Goal: Task Accomplishment & Management: Use online tool/utility

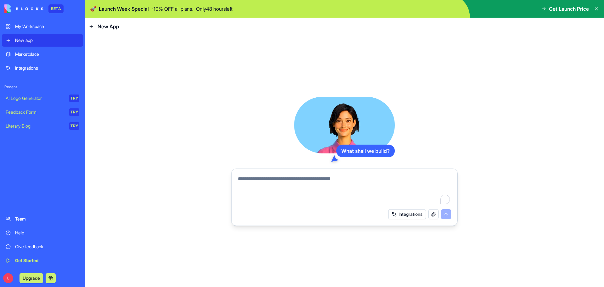
click at [276, 185] on textarea "To enrich screen reader interactions, please activate Accessibility in Grammarl…" at bounding box center [344, 190] width 213 height 30
paste textarea "**********"
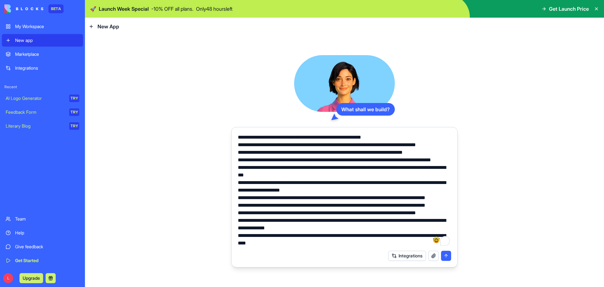
scroll to position [53, 0]
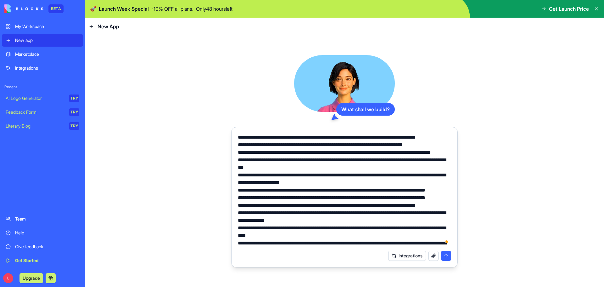
type textarea "**********"
click at [446, 254] on button "submit" at bounding box center [446, 255] width 10 height 10
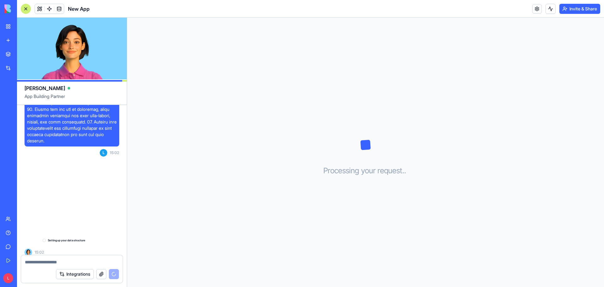
scroll to position [174, 0]
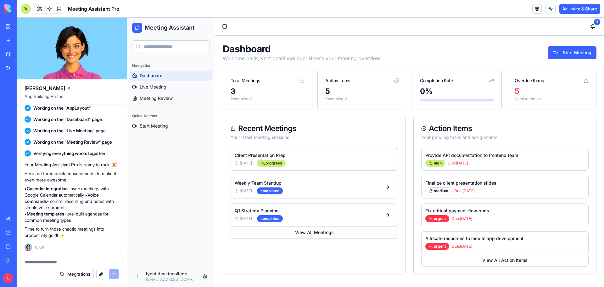
click at [274, 88] on div "3" at bounding box center [268, 91] width 74 height 10
click at [173, 88] on link "Live Meeting" at bounding box center [171, 87] width 83 height 10
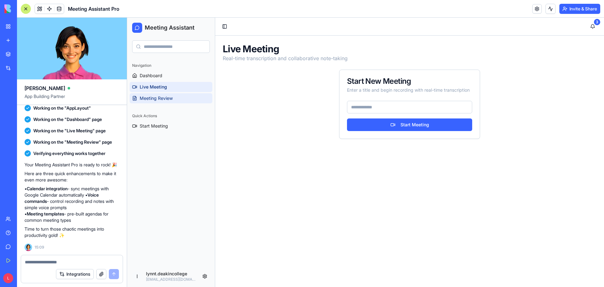
click at [161, 98] on span "Meeting Review" at bounding box center [156, 98] width 33 height 6
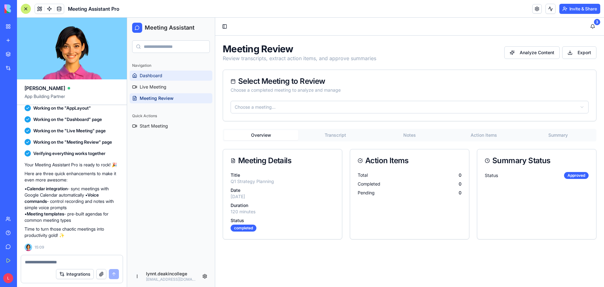
click at [163, 77] on link "Dashboard" at bounding box center [171, 75] width 83 height 10
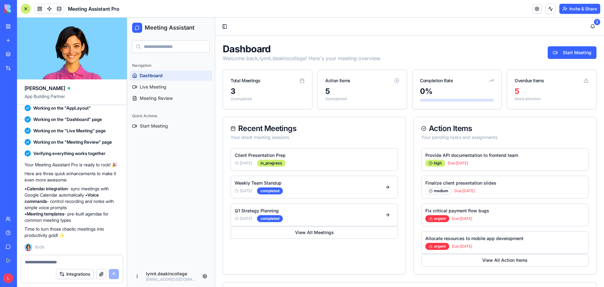
scroll to position [63, 0]
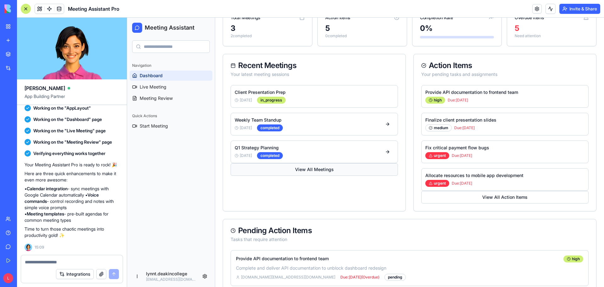
click at [308, 168] on button "View All Meetings" at bounding box center [314, 169] width 167 height 13
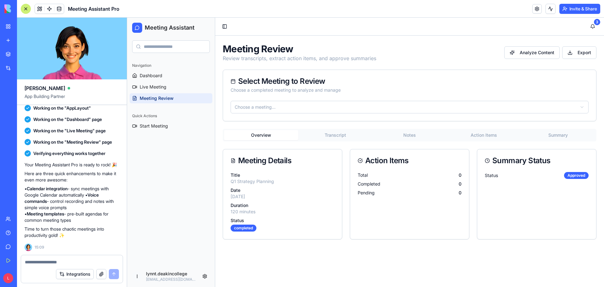
click at [339, 133] on button "Transcript" at bounding box center [335, 135] width 74 height 10
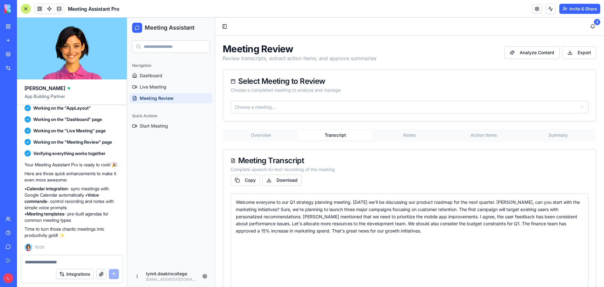
click at [411, 135] on button "Notes" at bounding box center [409, 135] width 74 height 10
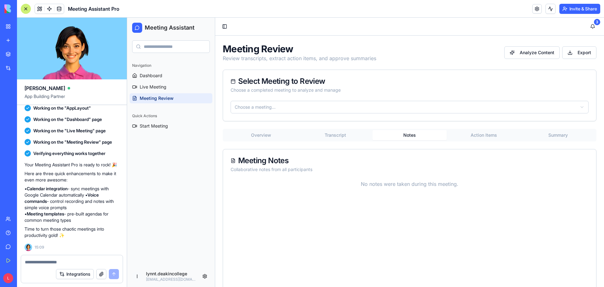
click at [474, 135] on button "Action Items" at bounding box center [484, 135] width 74 height 10
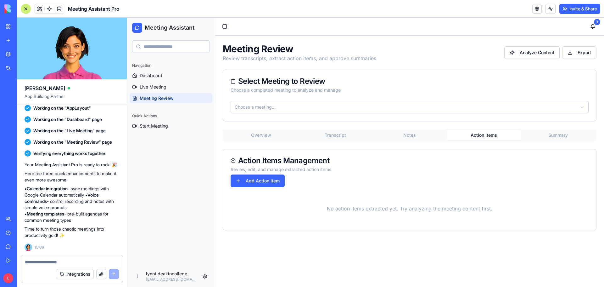
click at [563, 133] on button "Summary" at bounding box center [558, 135] width 74 height 10
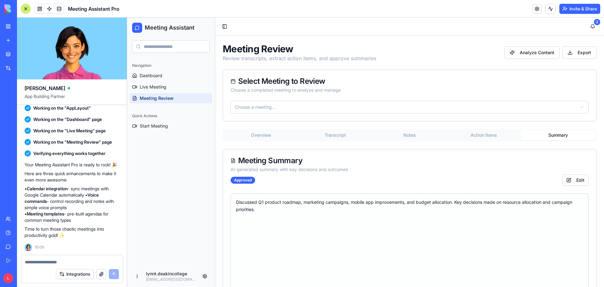
click at [259, 134] on button "Overview" at bounding box center [261, 135] width 74 height 10
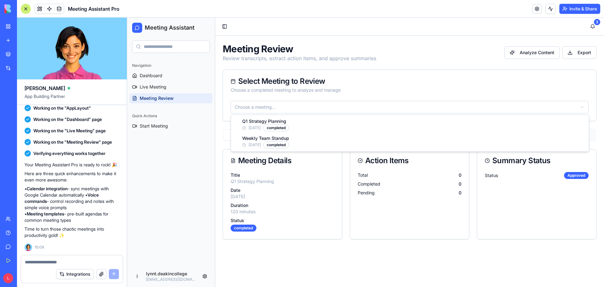
click at [583, 106] on html "Meeting Assistant Navigation Dashboard Live Meeting Meeting Review Quick Action…" at bounding box center [365, 152] width 477 height 269
click at [328, 134] on button "Transcript" at bounding box center [335, 135] width 74 height 10
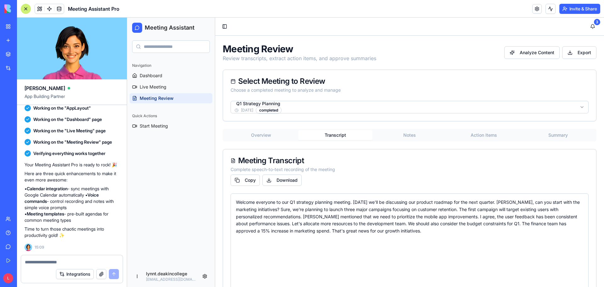
click at [411, 133] on button "Notes" at bounding box center [409, 135] width 74 height 10
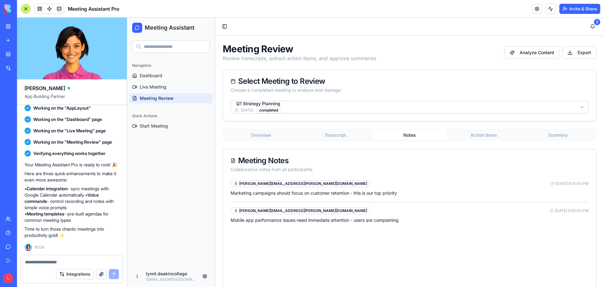
click at [484, 135] on button "Action Items" at bounding box center [484, 135] width 74 height 10
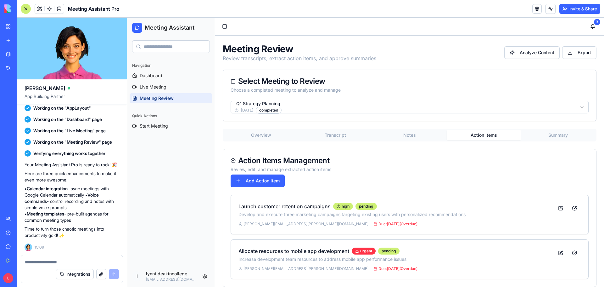
click at [545, 133] on button "Summary" at bounding box center [558, 135] width 74 height 10
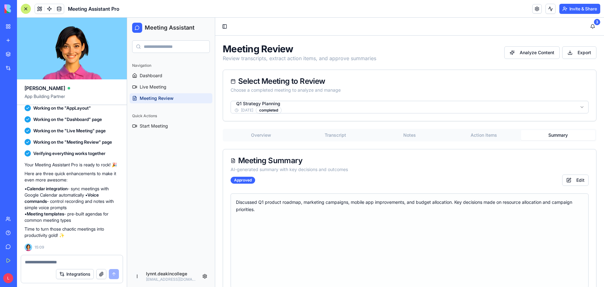
click at [268, 133] on button "Overview" at bounding box center [261, 135] width 74 height 10
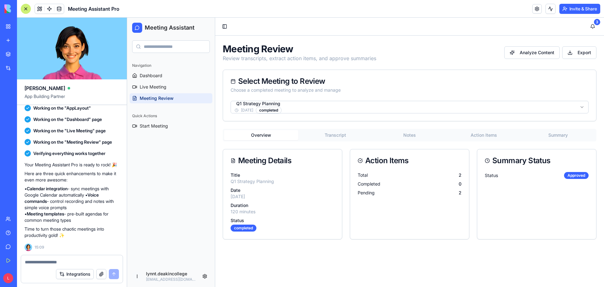
click at [552, 107] on html "Meeting Assistant Navigation Dashboard Live Meeting Meeting Review Quick Action…" at bounding box center [365, 152] width 477 height 269
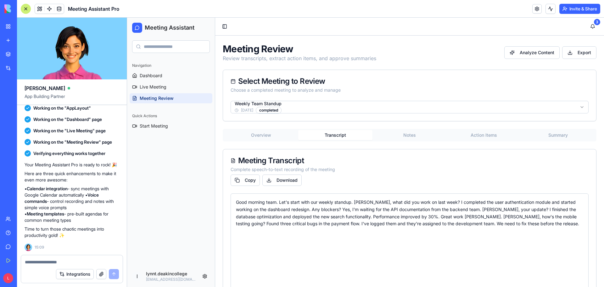
click at [326, 134] on button "Transcript" at bounding box center [335, 135] width 74 height 10
click at [410, 134] on button "Notes" at bounding box center [409, 135] width 74 height 10
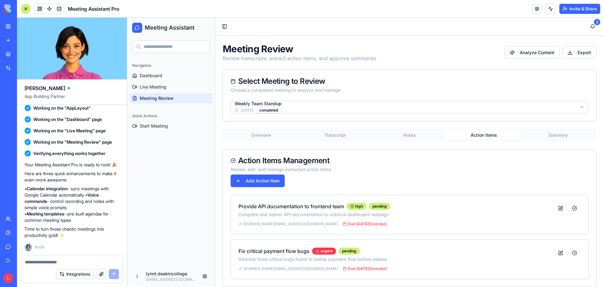
click at [481, 133] on button "Action Items" at bounding box center [484, 135] width 74 height 10
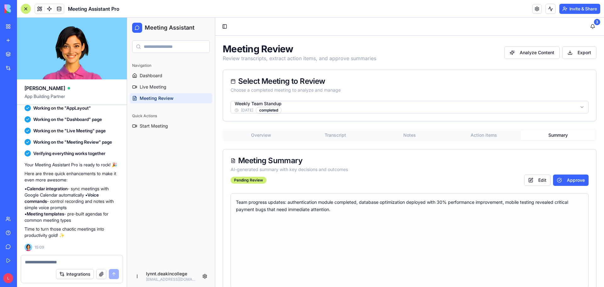
click at [549, 133] on button "Summary" at bounding box center [558, 135] width 74 height 10
drag, startPoint x: 520, startPoint y: 50, endPoint x: 498, endPoint y: 76, distance: 34.6
click at [498, 76] on div "Meeting Review Review transcripts, extract action items, and approve summaries …" at bounding box center [409, 169] width 389 height 267
click at [498, 80] on div "Select Meeting to Review" at bounding box center [410, 81] width 358 height 8
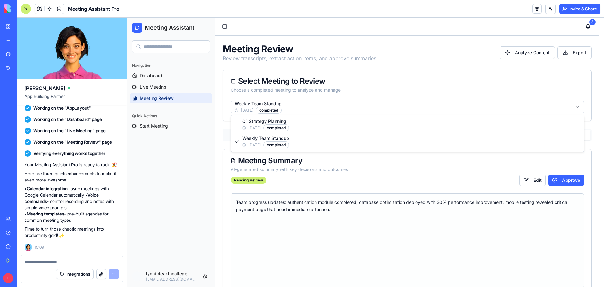
click at [338, 106] on html "Meeting Assistant Navigation Dashboard Live Meeting Meeting Review Quick Action…" at bounding box center [365, 160] width 477 height 285
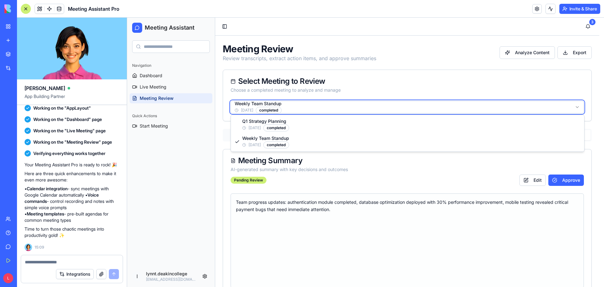
click at [341, 105] on html "Meeting Assistant Navigation Dashboard Live Meeting Meeting Review Quick Action…" at bounding box center [365, 160] width 477 height 285
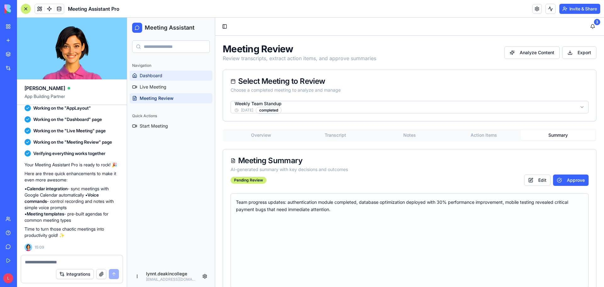
click at [158, 76] on span "Dashboard" at bounding box center [151, 75] width 23 height 6
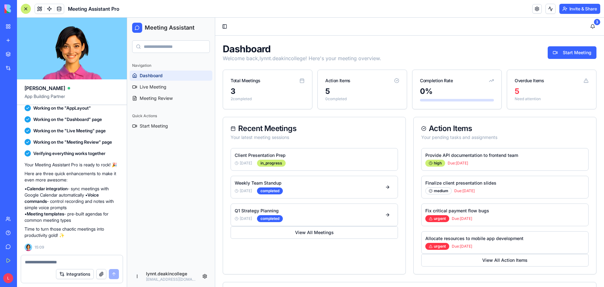
click at [523, 87] on div "5" at bounding box center [552, 91] width 74 height 10
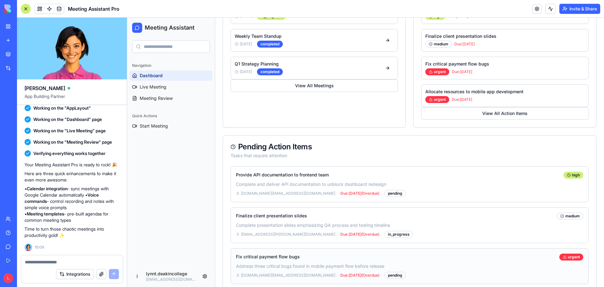
scroll to position [52, 0]
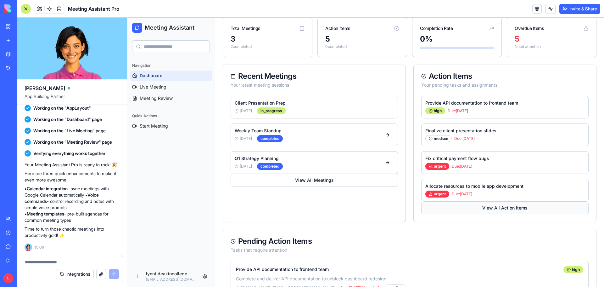
click at [496, 204] on button "View All Action Items" at bounding box center [504, 207] width 167 height 13
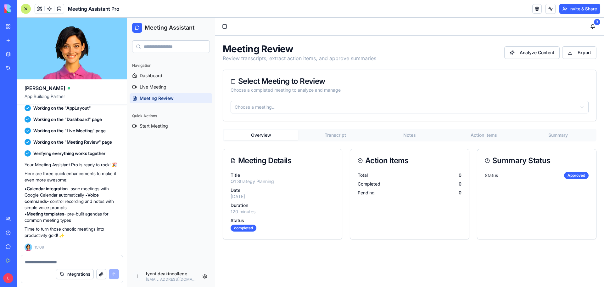
click at [294, 110] on html "Meeting Assistant Navigation Dashboard Live Meeting Meeting Review Quick Action…" at bounding box center [365, 152] width 477 height 269
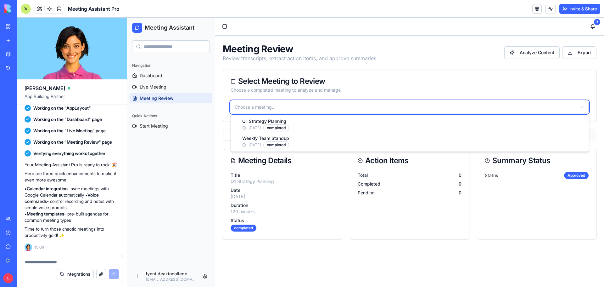
click at [312, 108] on html "Meeting Assistant Navigation Dashboard Live Meeting Meeting Review Quick Action…" at bounding box center [365, 152] width 477 height 269
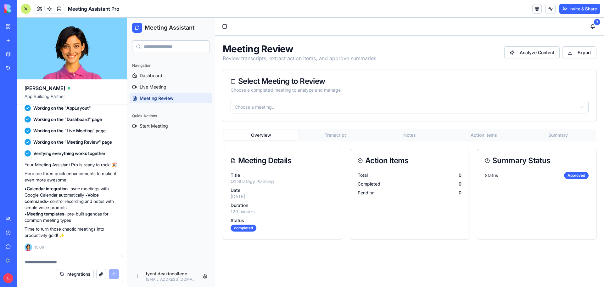
click at [434, 80] on div "Select Meeting to Review" at bounding box center [410, 81] width 358 height 8
click at [161, 75] on span "Dashboard" at bounding box center [151, 75] width 23 height 6
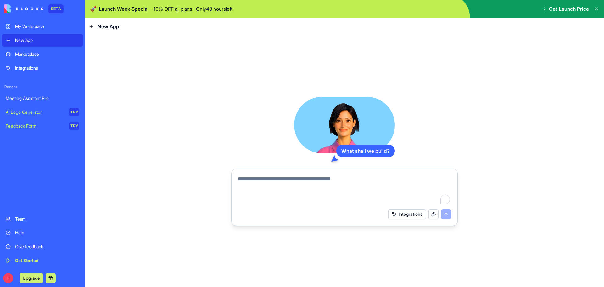
click at [41, 27] on div "My Workspace" at bounding box center [47, 26] width 64 height 6
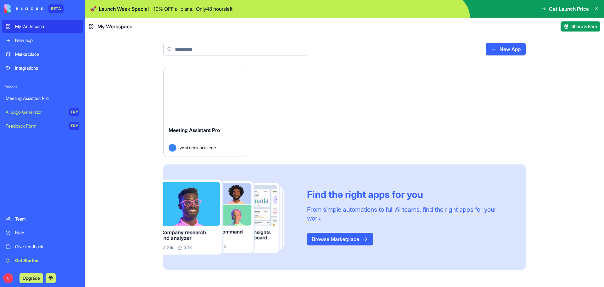
click at [223, 120] on div "Launch" at bounding box center [206, 94] width 84 height 53
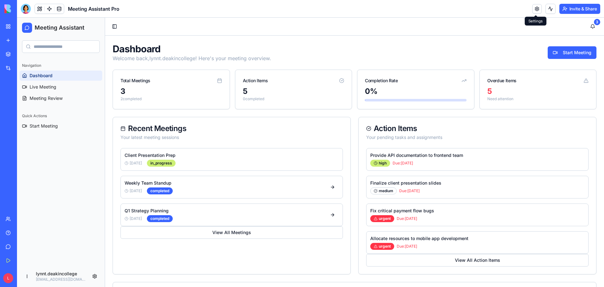
click at [534, 9] on link at bounding box center [536, 8] width 9 height 9
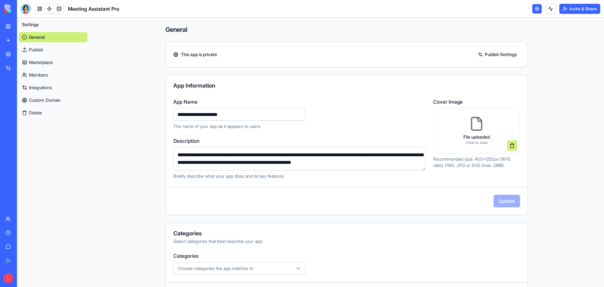
drag, startPoint x: 230, startPoint y: 114, endPoint x: 175, endPoint y: 113, distance: 54.7
click at [175, 113] on input "**********" at bounding box center [239, 114] width 132 height 13
type input "**********"
drag, startPoint x: 174, startPoint y: 156, endPoint x: 403, endPoint y: 162, distance: 228.8
click at [403, 162] on textarea "**********" at bounding box center [299, 158] width 252 height 23
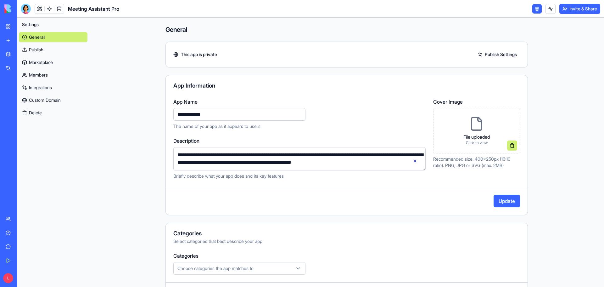
click at [116, 160] on main "**********" at bounding box center [346, 152] width 515 height 269
click at [480, 136] on p "File uploaded" at bounding box center [476, 137] width 26 height 6
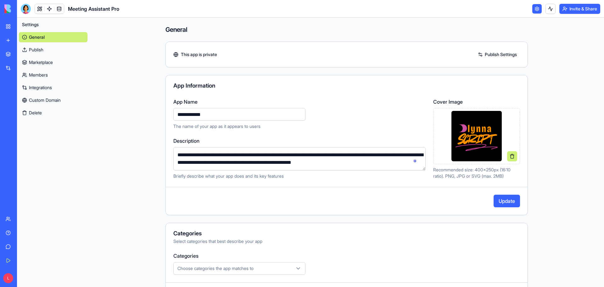
click at [499, 201] on button "Update" at bounding box center [507, 200] width 26 height 13
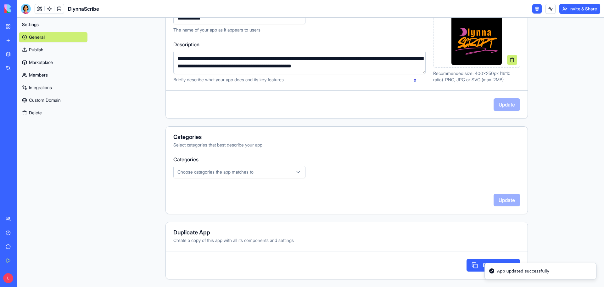
scroll to position [96, 0]
click at [297, 172] on icon "button" at bounding box center [298, 172] width 3 height 2
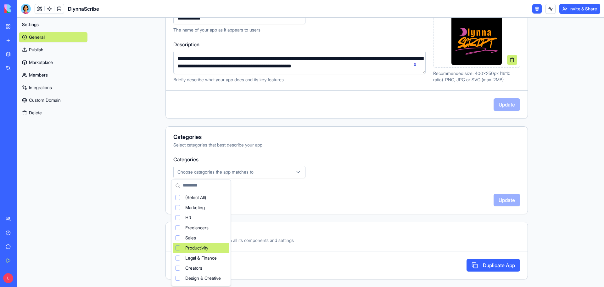
click at [204, 245] on span "Productivity" at bounding box center [196, 247] width 23 height 6
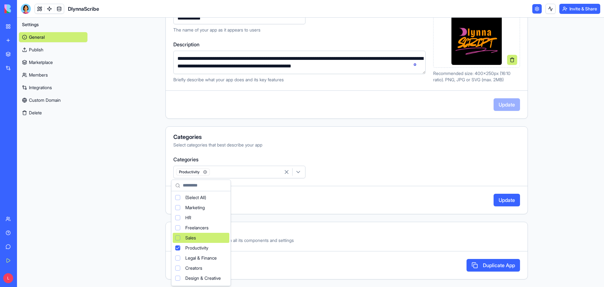
click at [372, 174] on html "**********" at bounding box center [302, 143] width 604 height 287
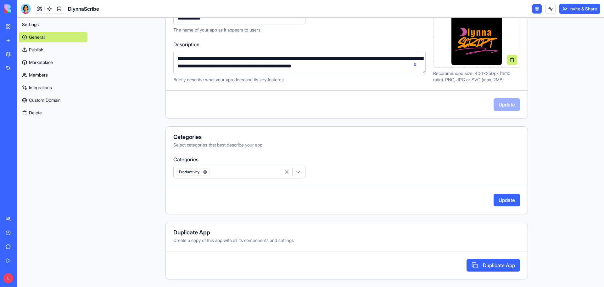
click at [502, 202] on button "Update" at bounding box center [507, 199] width 26 height 13
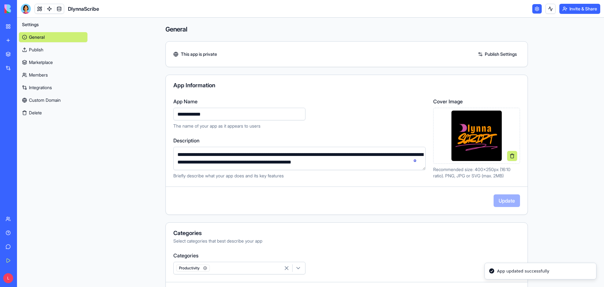
scroll to position [0, 0]
click at [23, 26] on div "My Workspace" at bounding box center [19, 26] width 8 height 6
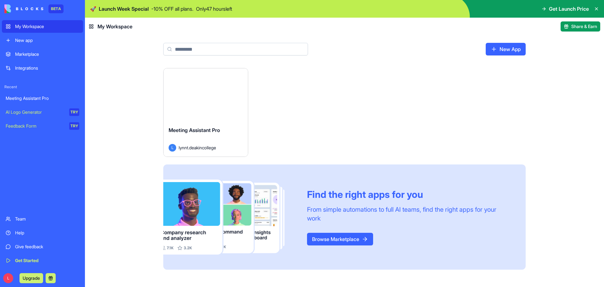
click at [217, 126] on div "Meeting Assistant Pro" at bounding box center [206, 135] width 74 height 18
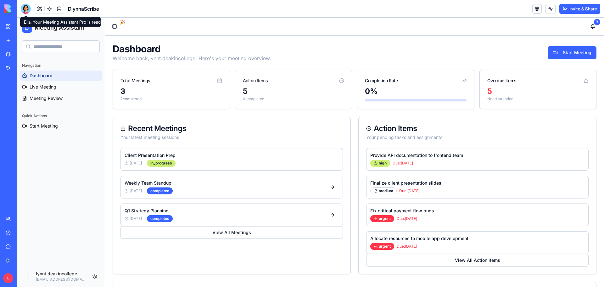
click at [27, 7] on div at bounding box center [26, 9] width 10 height 10
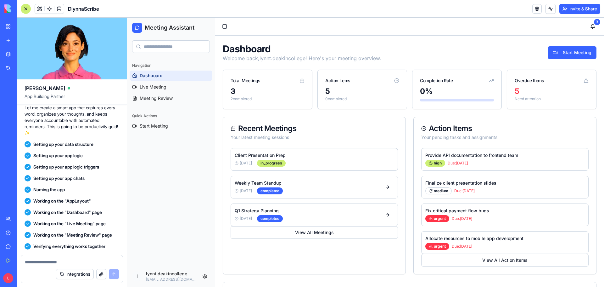
scroll to position [206, 0]
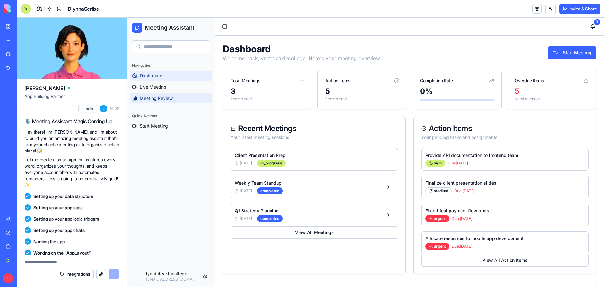
click at [169, 98] on span "Meeting Review" at bounding box center [156, 98] width 33 height 6
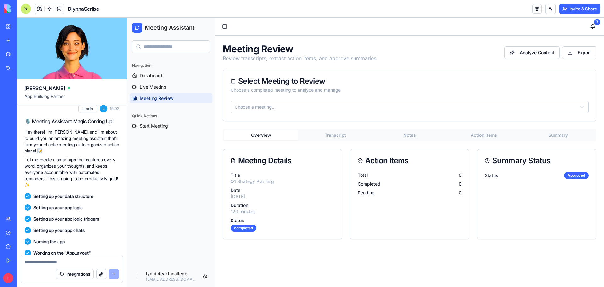
click at [334, 135] on button "Transcript" at bounding box center [335, 135] width 74 height 10
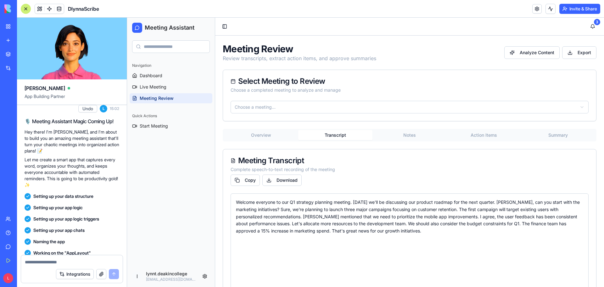
click at [350, 111] on html "Meeting Assistant Navigation Dashboard Live Meeting Meeting Review Quick Action…" at bounding box center [365, 174] width 477 height 312
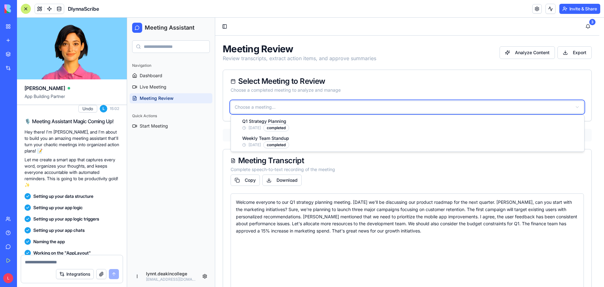
click at [395, 91] on html "Meeting Assistant Navigation Dashboard Live Meeting Meeting Review Quick Action…" at bounding box center [365, 174] width 477 height 312
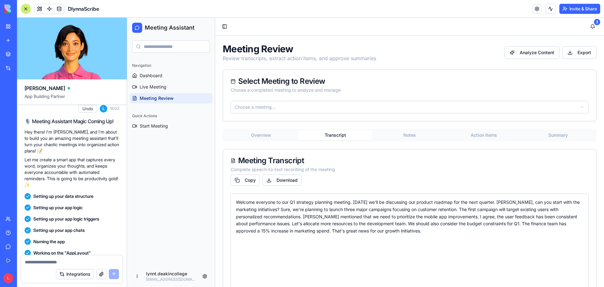
click at [411, 134] on button "Notes" at bounding box center [409, 135] width 74 height 10
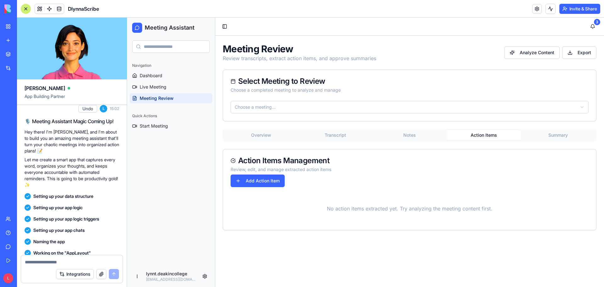
click at [471, 132] on button "Action Items" at bounding box center [484, 135] width 74 height 10
click at [553, 136] on button "Summary" at bounding box center [558, 135] width 74 height 10
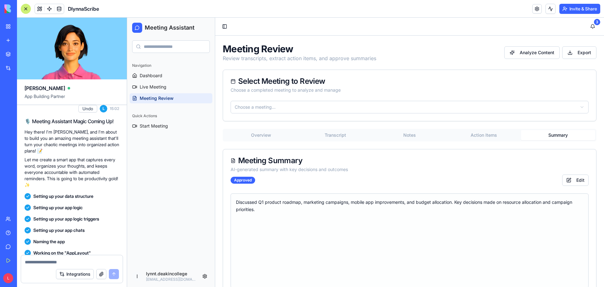
click at [265, 134] on button "Overview" at bounding box center [261, 135] width 74 height 10
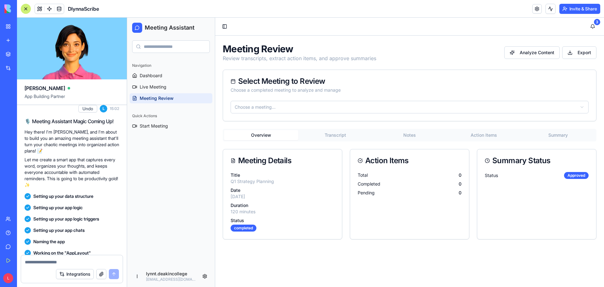
click at [305, 105] on html "Meeting Assistant Navigation Dashboard Live Meeting Meeting Review Quick Action…" at bounding box center [365, 152] width 477 height 269
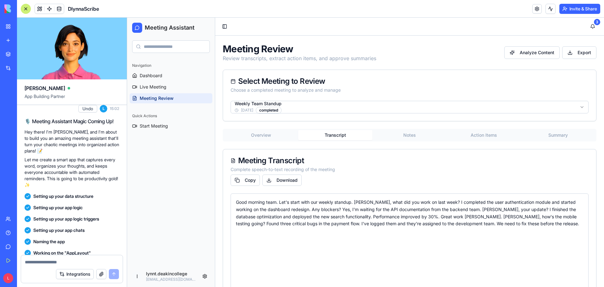
click at [333, 132] on button "Transcript" at bounding box center [335, 135] width 74 height 10
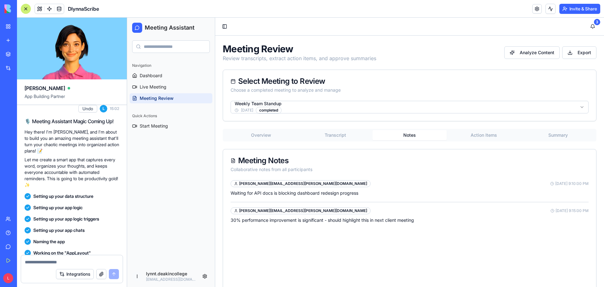
click at [405, 137] on button "Notes" at bounding box center [409, 135] width 74 height 10
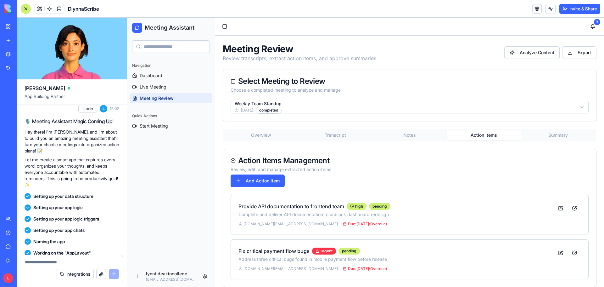
click at [470, 134] on button "Action Items" at bounding box center [484, 135] width 74 height 10
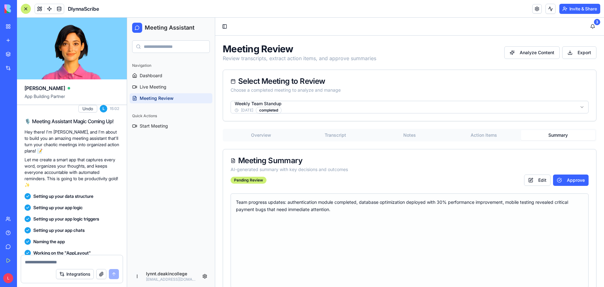
click at [556, 136] on button "Summary" at bounding box center [558, 135] width 74 height 10
click at [259, 134] on button "Overview" at bounding box center [261, 135] width 74 height 10
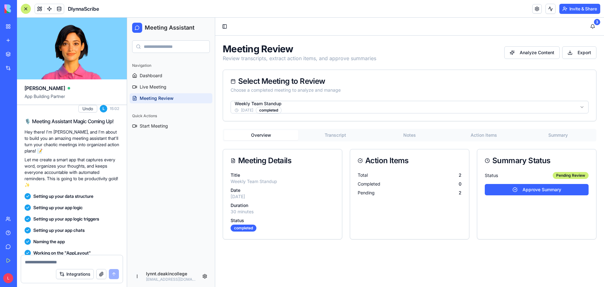
click at [330, 134] on button "Transcript" at bounding box center [335, 135] width 74 height 10
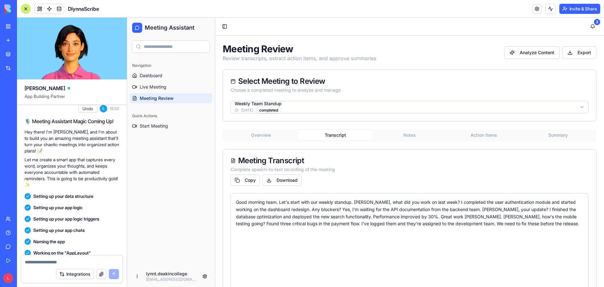
click at [369, 218] on div "Good morning team. Let's start with our weekly standup. [PERSON_NAME], what did…" at bounding box center [409, 213] width 347 height 29
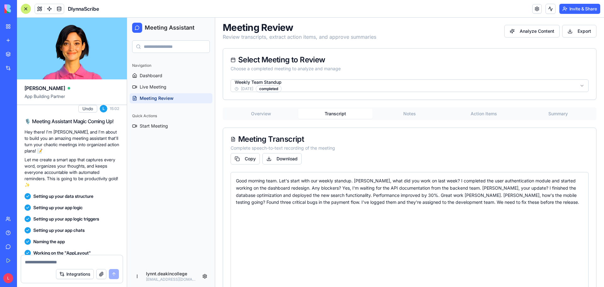
scroll to position [11, 0]
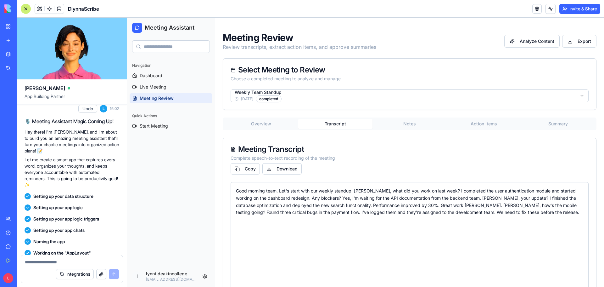
click at [553, 124] on button "Summary" at bounding box center [558, 124] width 74 height 10
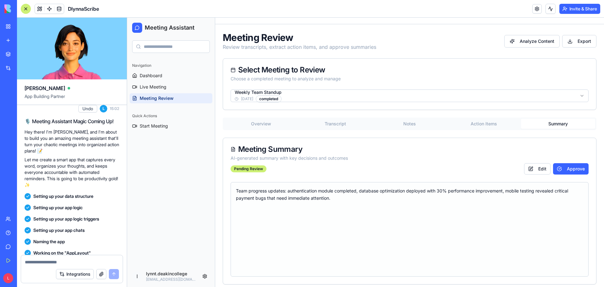
click at [341, 123] on button "Transcript" at bounding box center [335, 124] width 74 height 10
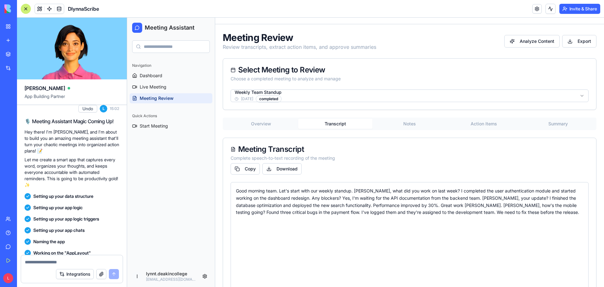
click at [407, 121] on button "Notes" at bounding box center [409, 124] width 74 height 10
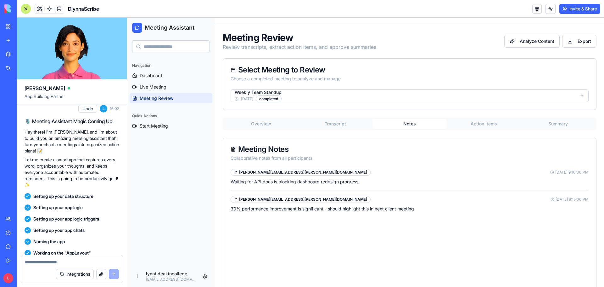
scroll to position [8, 0]
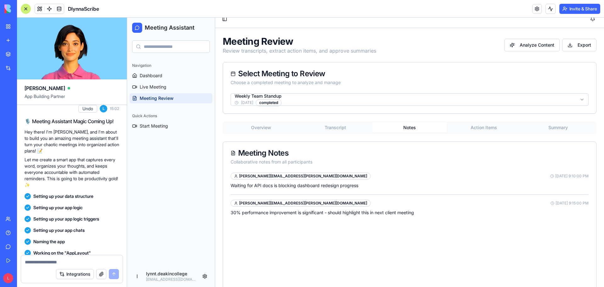
click at [480, 125] on button "Action Items" at bounding box center [484, 127] width 74 height 10
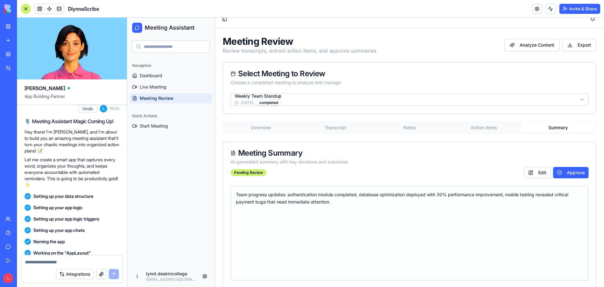
click at [556, 125] on button "Summary" at bounding box center [558, 127] width 74 height 10
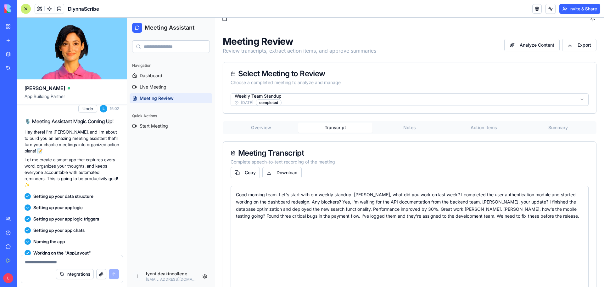
click at [340, 127] on button "Transcript" at bounding box center [335, 127] width 74 height 10
click at [69, 263] on textarea at bounding box center [72, 262] width 94 height 6
type textarea "*"
click at [161, 206] on div "Navigation Dashboard Live Meeting Meeting Review Quick Actions Start Meeting" at bounding box center [171, 161] width 88 height 207
click at [174, 76] on link "Dashboard" at bounding box center [171, 75] width 83 height 10
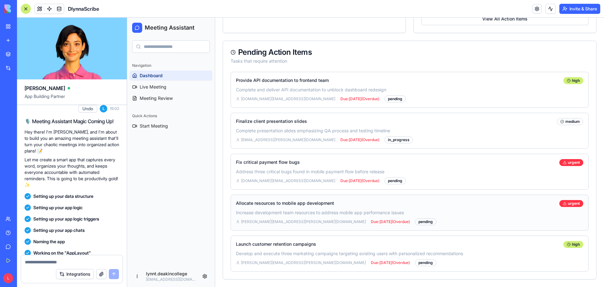
scroll to position [115, 0]
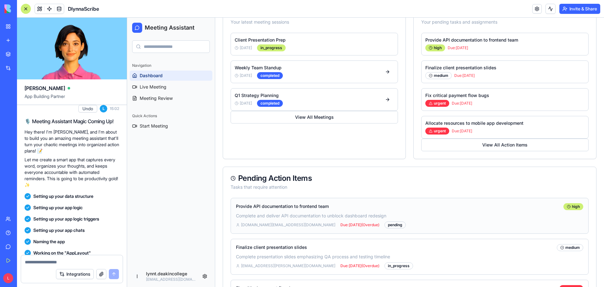
click at [422, 213] on p "Complete and deliver API documentation to unblock dashboard redesign" at bounding box center [409, 215] width 347 height 6
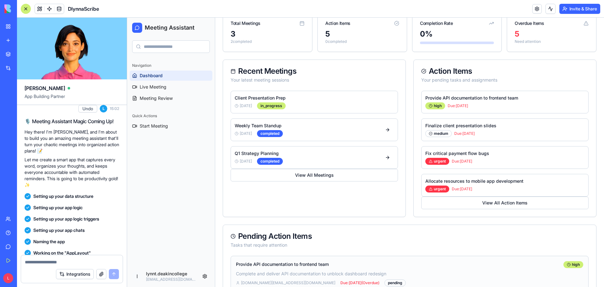
scroll to position [21, 0]
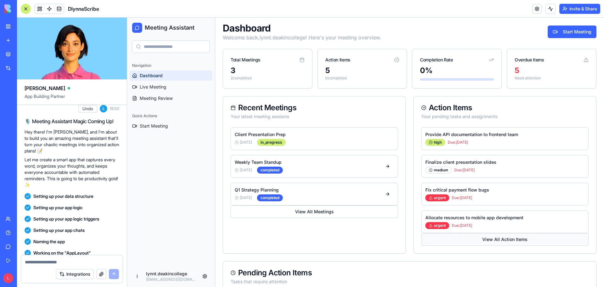
click at [495, 236] on button "View All Action Items" at bounding box center [504, 239] width 167 height 13
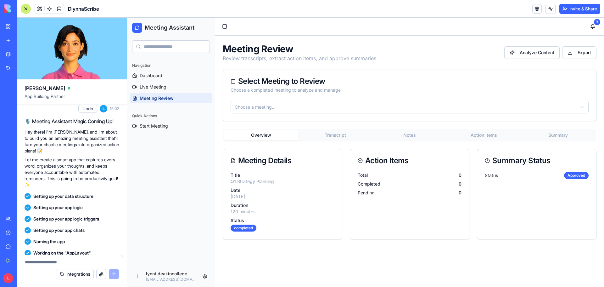
click at [477, 135] on button "Action Items" at bounding box center [484, 135] width 74 height 10
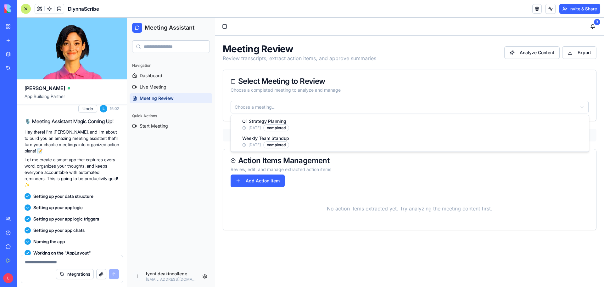
click at [275, 107] on html "Meeting Assistant Navigation Dashboard Live Meeting Meeting Review Quick Action…" at bounding box center [365, 152] width 477 height 269
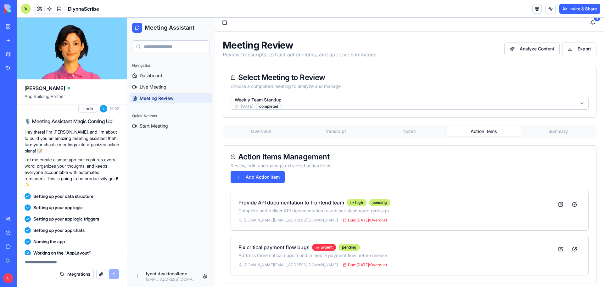
scroll to position [8, 0]
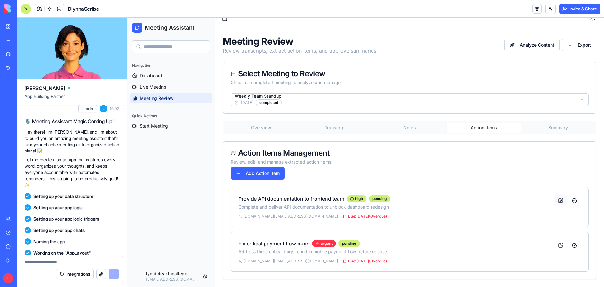
click at [556, 200] on button at bounding box center [560, 200] width 13 height 11
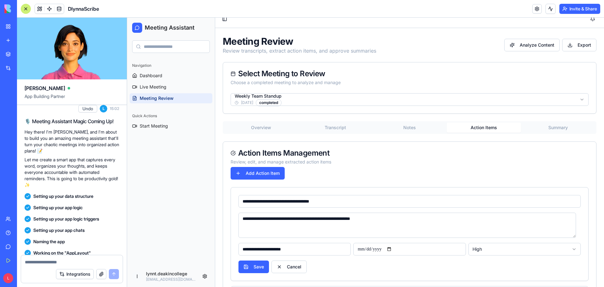
scroll to position [62, 0]
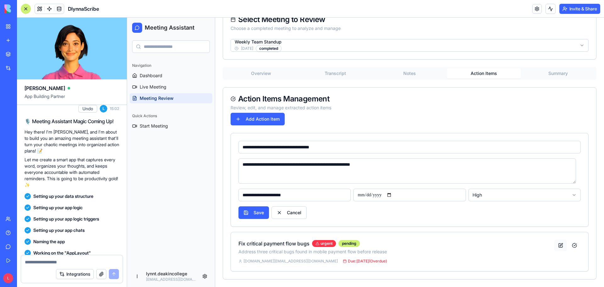
click at [554, 246] on button at bounding box center [560, 244] width 13 height 11
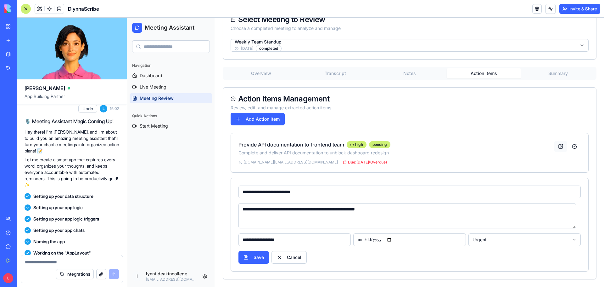
click at [554, 146] on button at bounding box center [560, 146] width 13 height 11
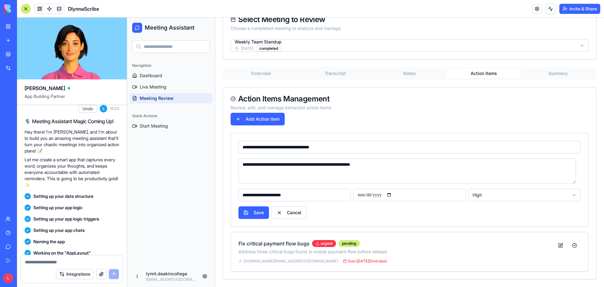
click at [238, 174] on div "**********" at bounding box center [409, 179] width 357 height 93
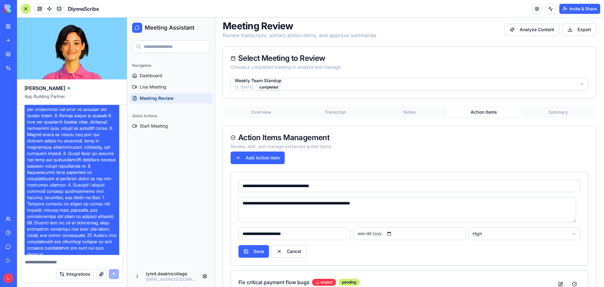
scroll to position [0, 0]
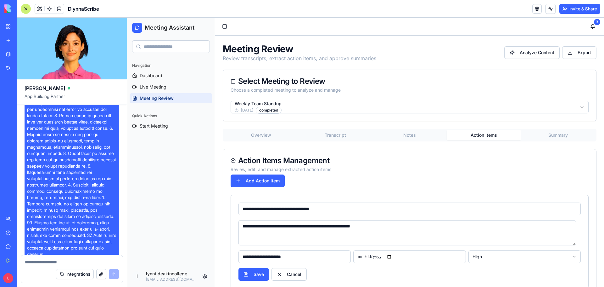
click at [205, 276] on html "**********" at bounding box center [365, 183] width 477 height 331
click at [188, 239] on div "Profile" at bounding box center [187, 240] width 41 height 10
click at [206, 276] on html "**********" at bounding box center [365, 183] width 477 height 331
click at [179, 186] on html "**********" at bounding box center [365, 183] width 477 height 331
click at [160, 26] on span "Meeting Assistant" at bounding box center [170, 27] width 50 height 9
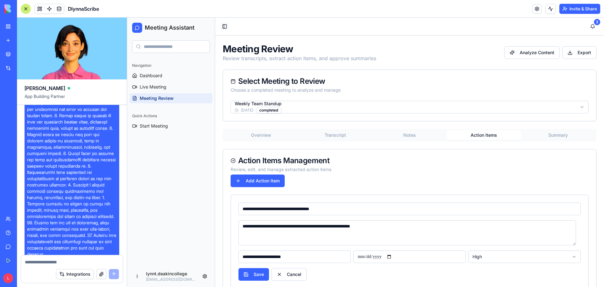
click at [223, 24] on button "Toggle Sidebar" at bounding box center [224, 26] width 9 height 9
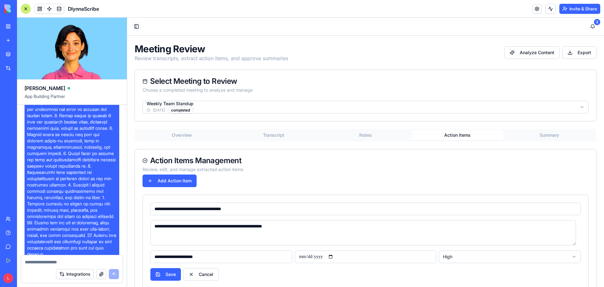
click at [136, 24] on button "Toggle Sidebar" at bounding box center [136, 26] width 9 height 9
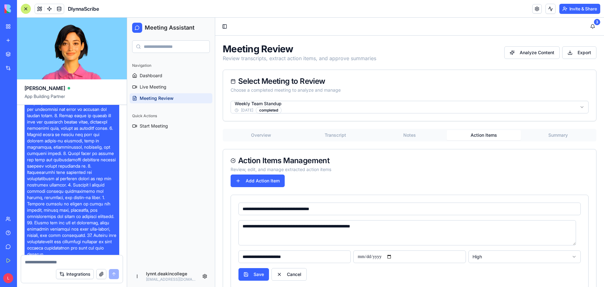
click at [26, 7] on div at bounding box center [26, 9] width 10 height 10
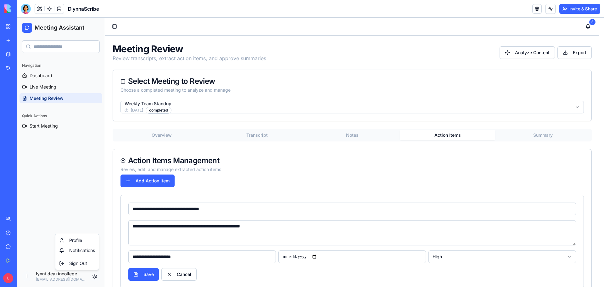
click at [92, 275] on html "**********" at bounding box center [310, 183] width 587 height 331
click at [72, 239] on div "Profile" at bounding box center [77, 240] width 41 height 10
click at [594, 23] on div "3" at bounding box center [597, 22] width 6 height 6
click at [587, 25] on button "3" at bounding box center [592, 26] width 13 height 13
click at [594, 20] on div "3" at bounding box center [597, 22] width 6 height 6
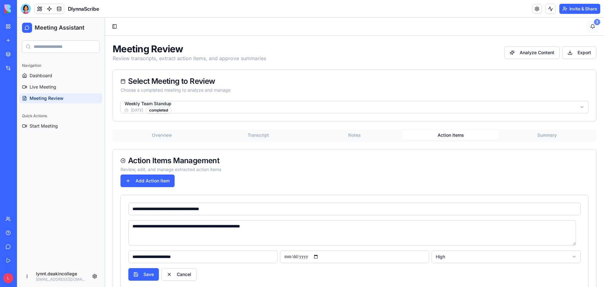
click at [594, 21] on div "3" at bounding box center [597, 22] width 6 height 6
click at [94, 276] on html "**********" at bounding box center [310, 183] width 587 height 331
click at [80, 249] on div "Notifications" at bounding box center [77, 250] width 41 height 10
click at [78, 200] on div "Navigation Dashboard Live Meeting Meeting Review Quick Actions Start Meeting" at bounding box center [61, 161] width 88 height 207
click at [535, 10] on link at bounding box center [536, 8] width 9 height 9
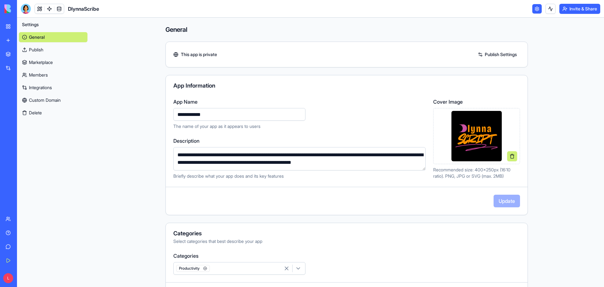
click at [477, 53] on link "Publish Settings" at bounding box center [497, 54] width 45 height 10
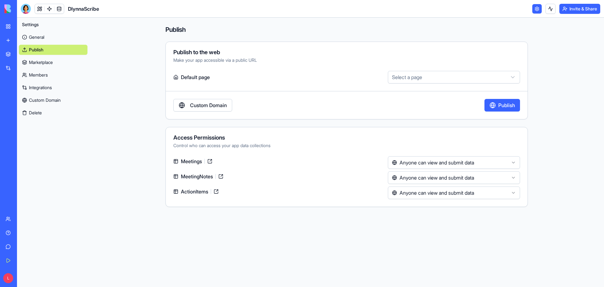
click at [512, 75] on html "**********" at bounding box center [302, 143] width 604 height 287
click at [512, 76] on html "**********" at bounding box center [302, 143] width 604 height 287
click at [340, 138] on html "**********" at bounding box center [302, 143] width 604 height 287
click at [457, 76] on html "**********" at bounding box center [302, 143] width 604 height 287
select select "**********"
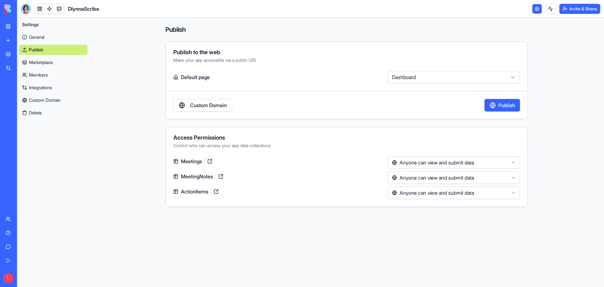
click at [211, 159] on link at bounding box center [210, 161] width 10 height 10
click at [23, 28] on div "My Workspace" at bounding box center [19, 26] width 8 height 6
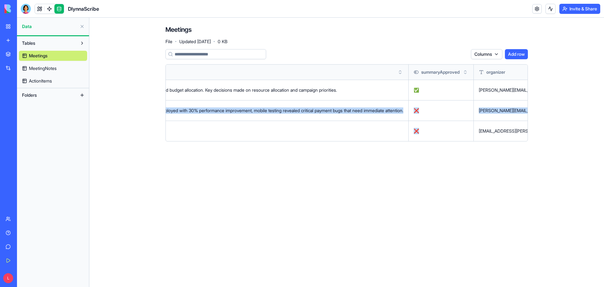
scroll to position [0, 2103]
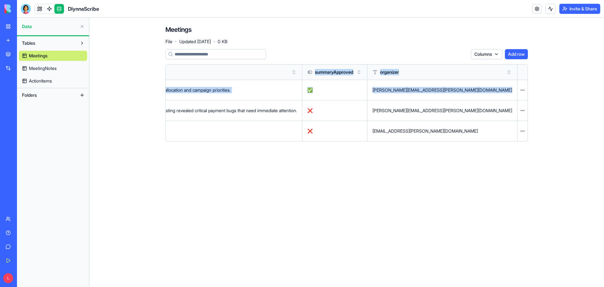
drag, startPoint x: 457, startPoint y: 117, endPoint x: 542, endPoint y: 135, distance: 86.9
click at [542, 135] on div "Meetings File · Updated Sep 22, 2025 · 0 KB Columns Add row title description s…" at bounding box center [346, 86] width 403 height 136
click at [495, 54] on html "BETA My Workspace New app Marketplace Integrations Recent DlynnaScribe AI Logo …" at bounding box center [302, 143] width 604 height 287
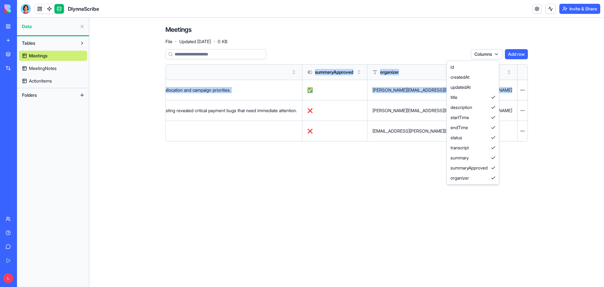
click at [556, 78] on html "BETA My Workspace New app Marketplace Integrations Recent DlynnaScribe AI Logo …" at bounding box center [302, 143] width 604 height 287
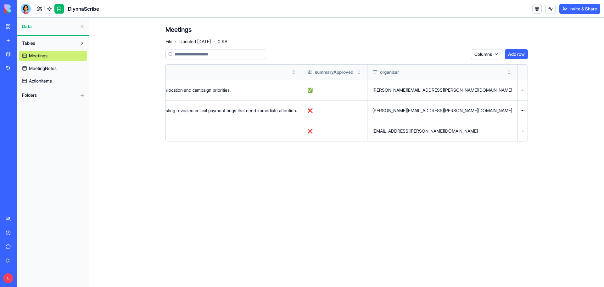
click at [372, 168] on main "Meetings File · Updated Sep 22, 2025 · 0 KB Columns Add row title description s…" at bounding box center [346, 152] width 515 height 269
click at [44, 67] on span "MeetingNotes" at bounding box center [43, 68] width 28 height 6
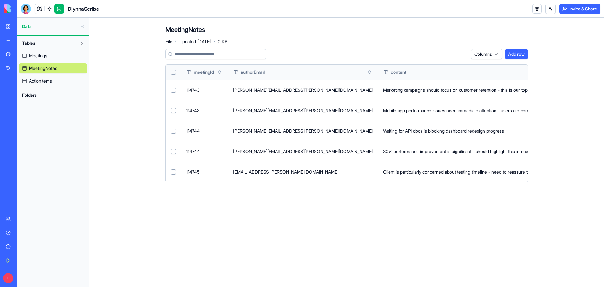
scroll to position [0, 85]
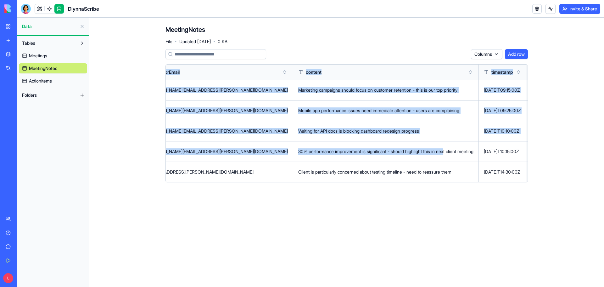
drag, startPoint x: 461, startPoint y: 152, endPoint x: 845, endPoint y: 301, distance: 411.3
click at [604, 286] on html "BETA My Workspace New app Marketplace Integrations Recent DlynnaScribe AI Logo …" at bounding box center [302, 143] width 604 height 287
click at [412, 217] on main "MeetingNotes File · Updated Sep 22, 2025 · 0 KB Columns Add row meetingId autho…" at bounding box center [346, 152] width 515 height 269
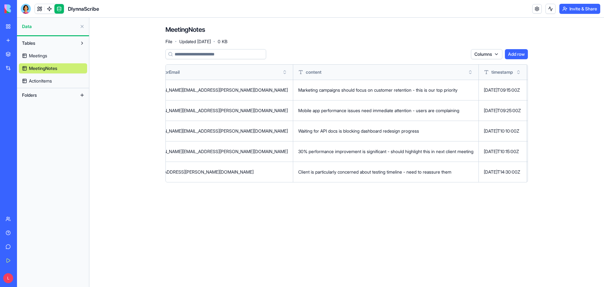
click at [52, 82] on span "ActionItems" at bounding box center [40, 81] width 23 height 6
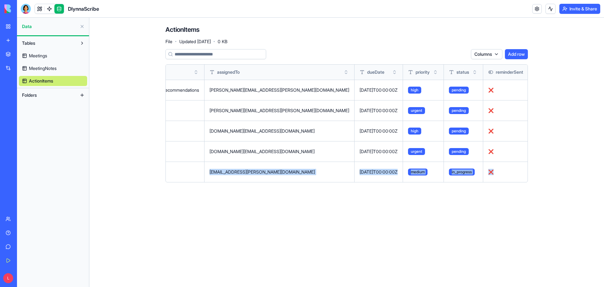
scroll to position [0, 376]
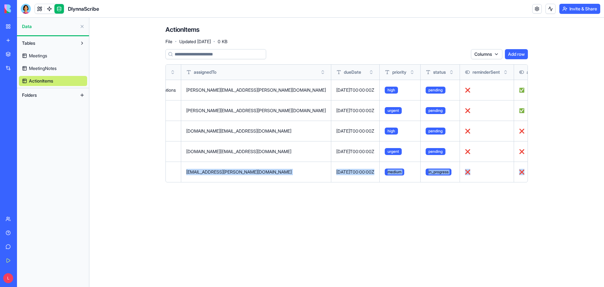
drag, startPoint x: 452, startPoint y: 173, endPoint x: 524, endPoint y: 173, distance: 72.0
click at [524, 173] on tr "114745 Finalize client presentation slides Complete presentation slides emphasi…" at bounding box center [180, 171] width 780 height 20
click at [408, 198] on main "ActionItems File · Updated Sep 22, 2025 · 0 KB Columns Add row meetingId title …" at bounding box center [346, 152] width 515 height 269
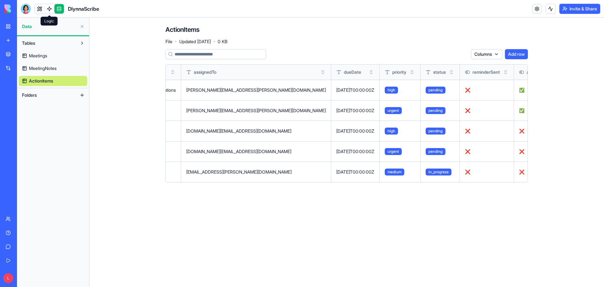
click at [49, 9] on link at bounding box center [49, 8] width 9 height 9
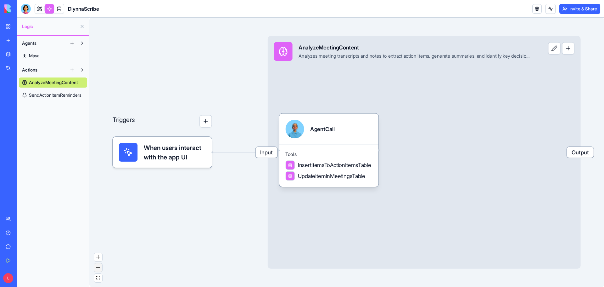
click at [98, 269] on button "zoom out" at bounding box center [98, 267] width 8 height 8
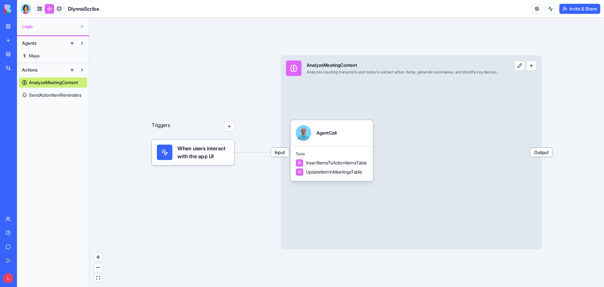
click at [192, 232] on div "Triggers When users interact with the app UI Input AnalyzeMeetingContent Analyz…" at bounding box center [346, 152] width 515 height 269
click at [67, 92] on link "SendActionItemReminders" at bounding box center [53, 95] width 68 height 10
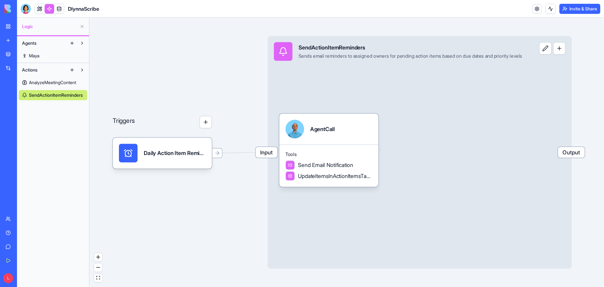
click at [70, 83] on span "AnalyzeMeetingContent" at bounding box center [52, 82] width 47 height 6
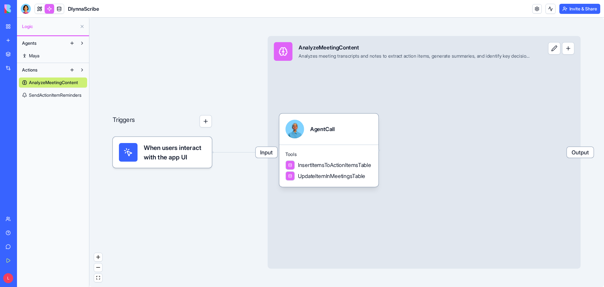
click at [43, 55] on link "Maya" at bounding box center [53, 56] width 68 height 10
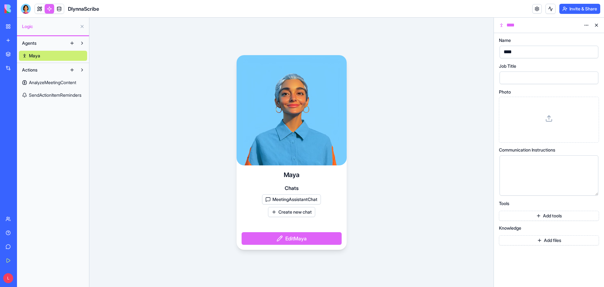
click at [47, 83] on span "AnalyzeMeetingContent" at bounding box center [52, 82] width 47 height 6
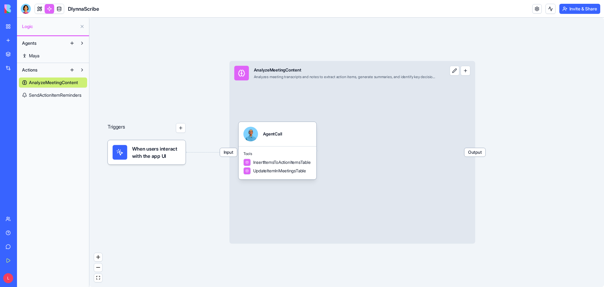
click at [44, 94] on span "SendActionItemReminders" at bounding box center [55, 95] width 53 height 6
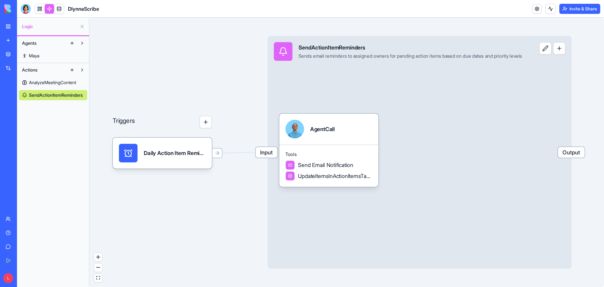
click at [48, 80] on span "AnalyzeMeetingContent" at bounding box center [52, 82] width 47 height 6
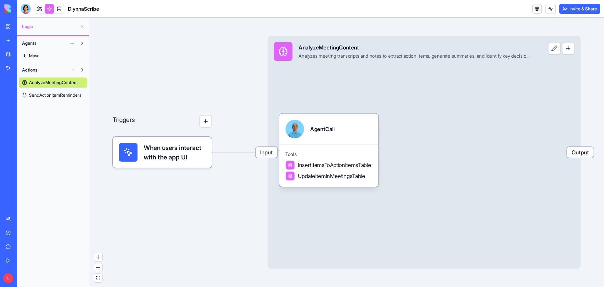
click at [49, 91] on link "SendActionItemReminders" at bounding box center [53, 95] width 68 height 10
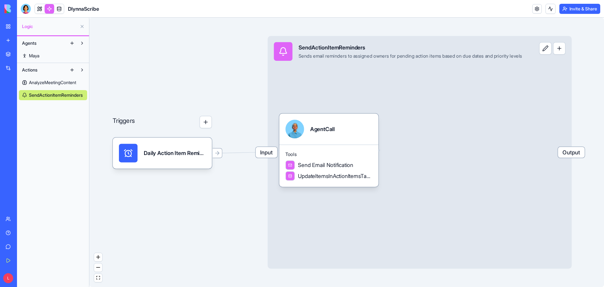
click at [551, 50] on button at bounding box center [545, 48] width 12 height 12
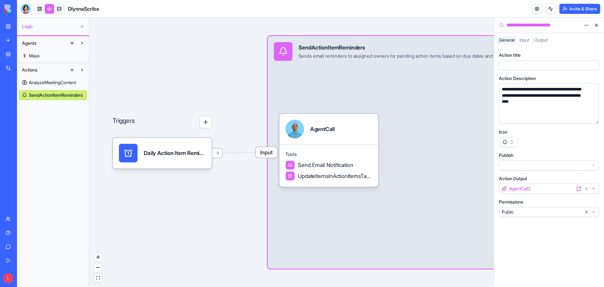
click at [442, 108] on div "Input SendActionItemReminders Sends email reminders to assigned owners for pend…" at bounding box center [420, 152] width 304 height 232
click at [54, 81] on span "AnalyzeMeetingContent" at bounding box center [52, 82] width 47 height 6
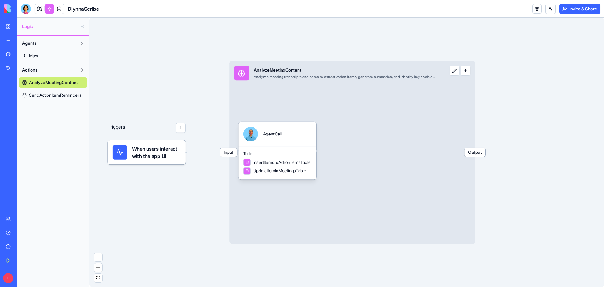
click at [455, 73] on button at bounding box center [455, 71] width 10 height 10
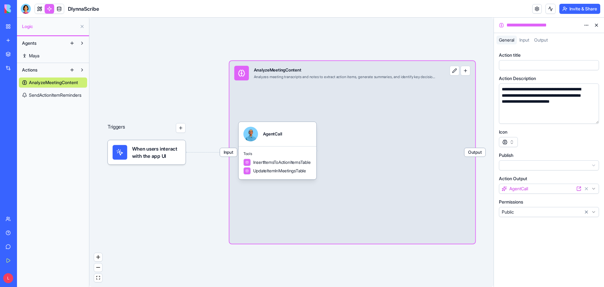
click at [140, 68] on div "Triggers When users interact with the app UI Input AnalyzeMeetingContent Analyz…" at bounding box center [291, 152] width 404 height 269
click at [40, 6] on link at bounding box center [39, 8] width 9 height 9
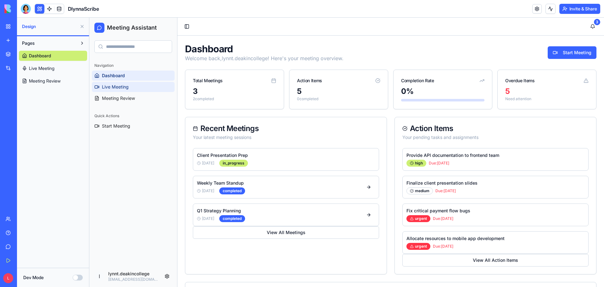
click at [114, 88] on span "Live Meeting" at bounding box center [115, 87] width 27 height 6
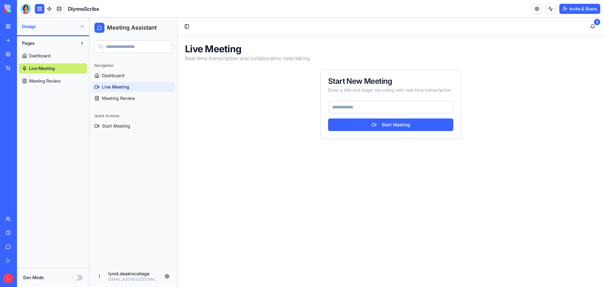
click at [23, 26] on div "My Workspace" at bounding box center [19, 26] width 8 height 6
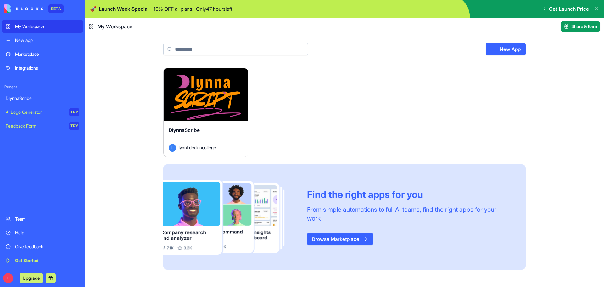
click at [204, 95] on button "Launch" at bounding box center [205, 94] width 47 height 13
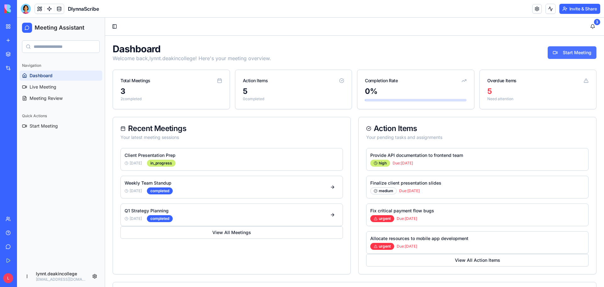
click at [561, 53] on button "Start Meeting" at bounding box center [572, 52] width 49 height 13
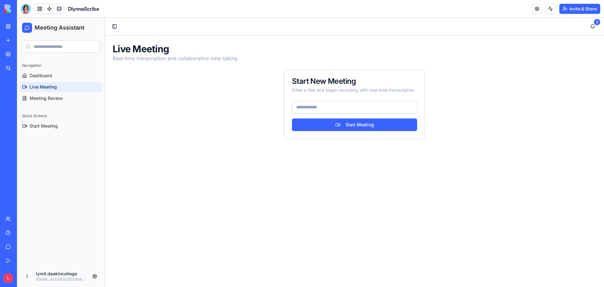
click at [309, 108] on input at bounding box center [354, 107] width 125 height 13
click at [313, 107] on input at bounding box center [354, 107] width 125 height 13
paste input "**********"
type input "**********"
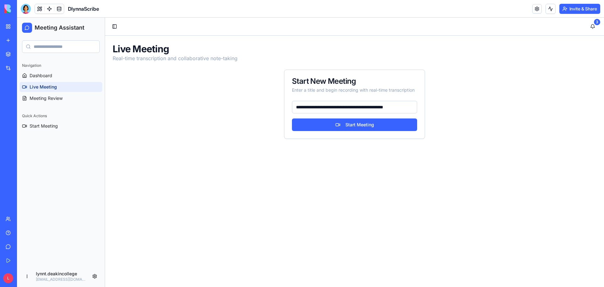
scroll to position [0, 0]
click at [376, 125] on button "Start Meeting" at bounding box center [354, 124] width 125 height 13
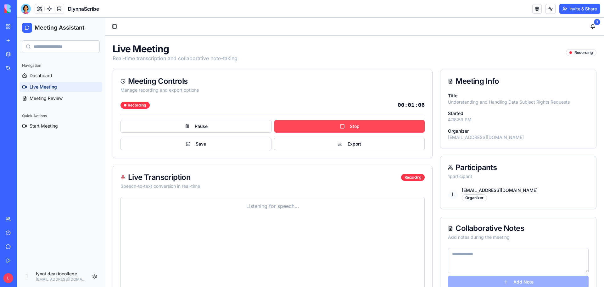
click at [349, 128] on button "Stop" at bounding box center [349, 126] width 151 height 13
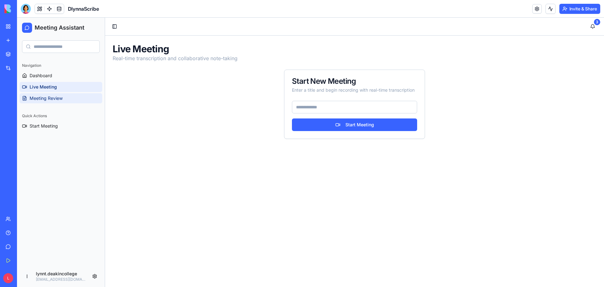
click at [38, 96] on span "Meeting Review" at bounding box center [46, 98] width 33 height 6
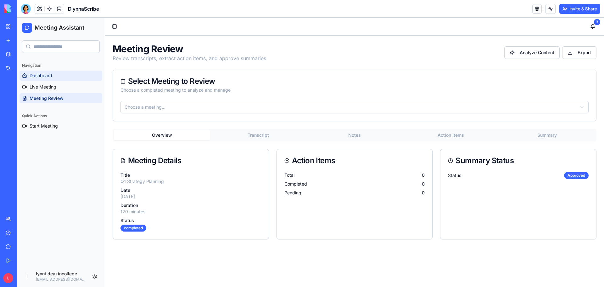
click at [38, 76] on span "Dashboard" at bounding box center [41, 75] width 23 height 6
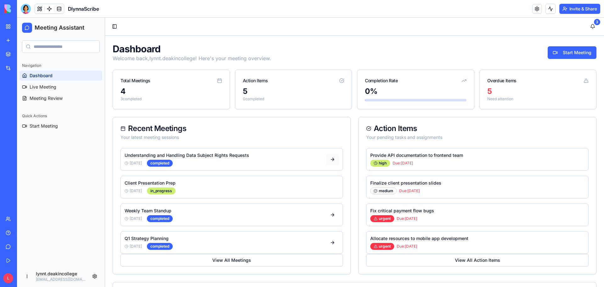
click at [330, 160] on button at bounding box center [332, 159] width 13 height 11
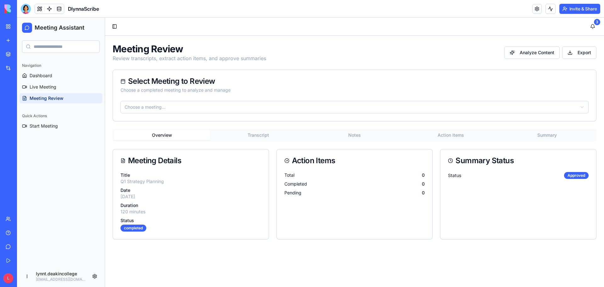
click at [252, 133] on button "Transcript" at bounding box center [258, 135] width 96 height 10
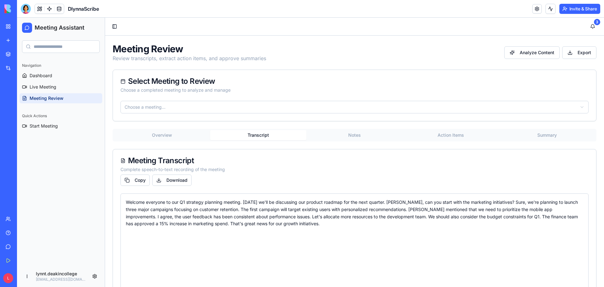
click at [245, 107] on html "Meeting Assistant Navigation Dashboard Live Meeting Meeting Review Quick Action…" at bounding box center [310, 174] width 587 height 312
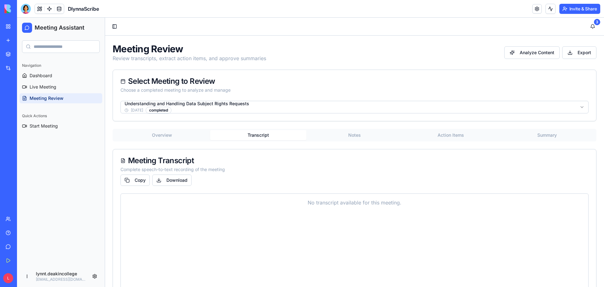
click at [264, 133] on button "Transcript" at bounding box center [258, 135] width 96 height 10
click at [258, 134] on button "Transcript" at bounding box center [258, 135] width 96 height 10
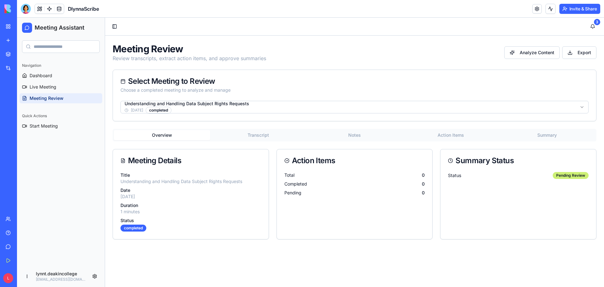
click at [168, 135] on button "Overview" at bounding box center [162, 135] width 96 height 10
click at [252, 133] on button "Transcript" at bounding box center [258, 135] width 96 height 10
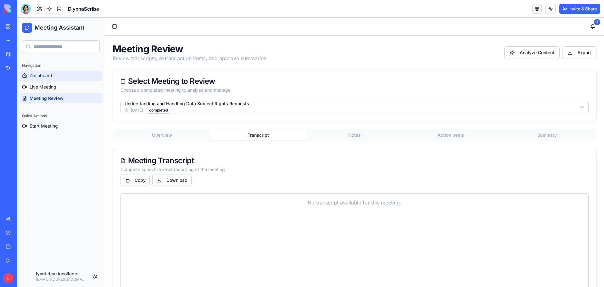
click at [44, 77] on span "Dashboard" at bounding box center [41, 75] width 23 height 6
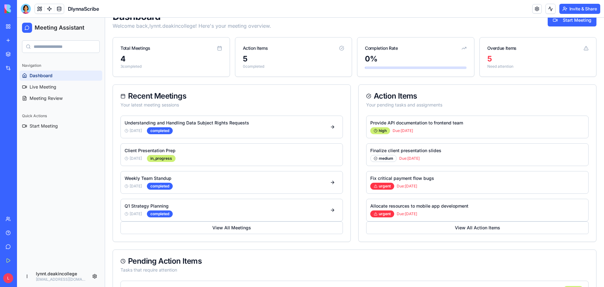
scroll to position [63, 0]
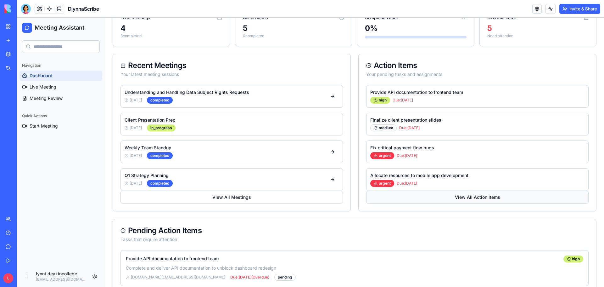
click at [474, 198] on button "View All Action Items" at bounding box center [477, 197] width 222 height 13
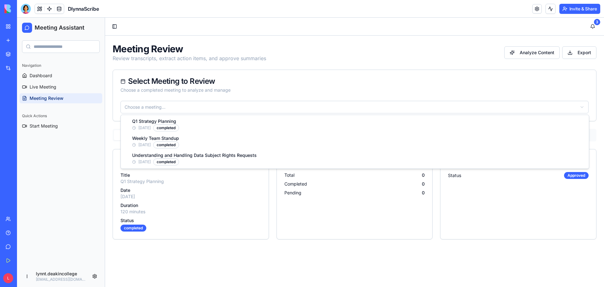
click at [190, 109] on html "Meeting Assistant Navigation Dashboard Live Meeting Meeting Review Quick Action…" at bounding box center [310, 152] width 587 height 269
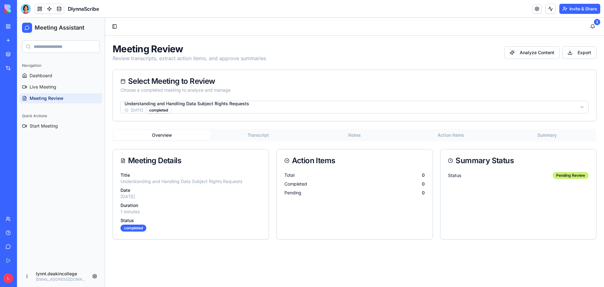
click at [168, 135] on button "Overview" at bounding box center [162, 135] width 96 height 10
click at [256, 135] on button "Transcript" at bounding box center [258, 135] width 96 height 10
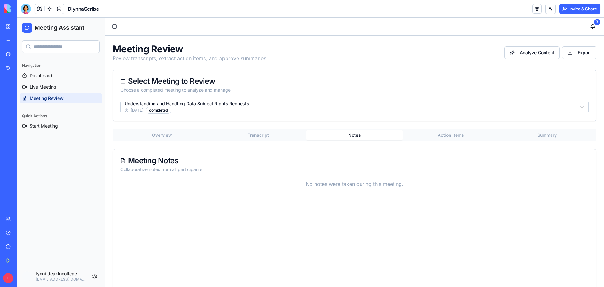
click at [351, 135] on button "Notes" at bounding box center [354, 135] width 96 height 10
click at [442, 135] on button "Action Items" at bounding box center [451, 135] width 96 height 10
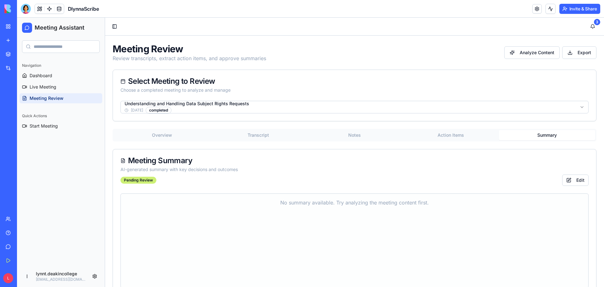
click at [546, 135] on button "Summary" at bounding box center [547, 135] width 96 height 10
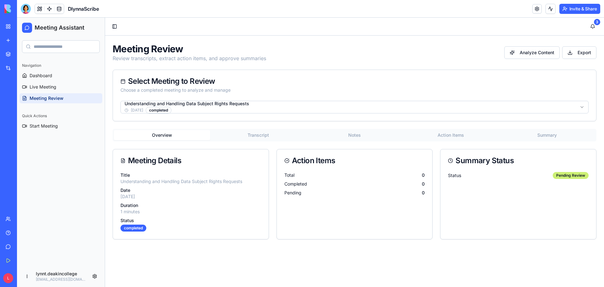
click at [165, 132] on button "Overview" at bounding box center [162, 135] width 96 height 10
click at [53, 84] on span "Live Meeting" at bounding box center [43, 87] width 27 height 6
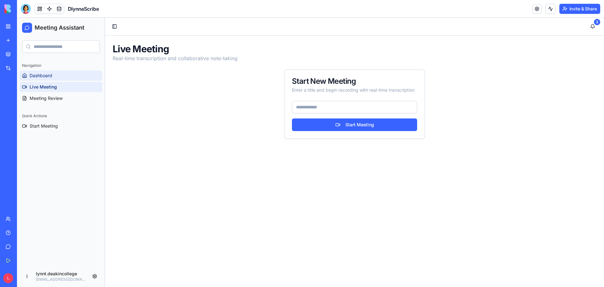
click at [50, 75] on span "Dashboard" at bounding box center [41, 75] width 23 height 6
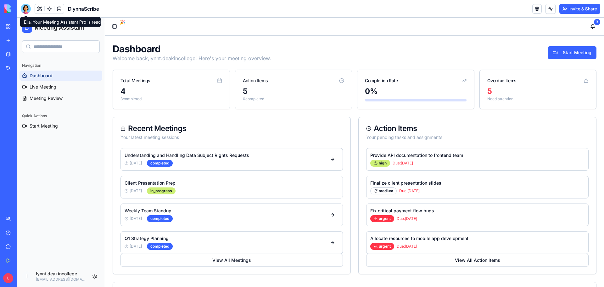
drag, startPoint x: 27, startPoint y: 7, endPoint x: 33, endPoint y: 14, distance: 9.1
click at [27, 7] on div at bounding box center [26, 9] width 10 height 10
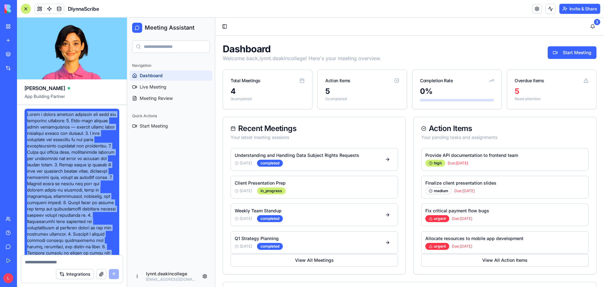
drag, startPoint x: 55, startPoint y: 198, endPoint x: 27, endPoint y: 113, distance: 88.8
click at [27, 113] on span at bounding box center [72, 208] width 90 height 195
copy span "Build a custom meeting assistant app with the following features: 1. Real-time …"
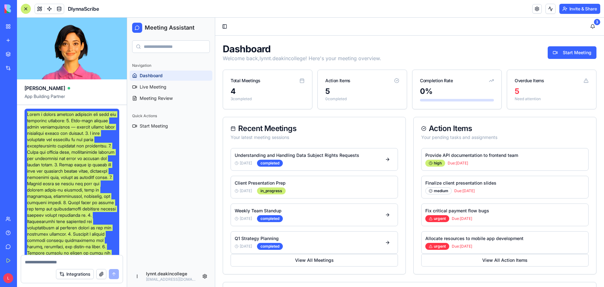
drag, startPoint x: 152, startPoint y: 199, endPoint x: 143, endPoint y: 201, distance: 9.0
click at [152, 199] on div "Navigation Dashboard Live Meeting Meeting Review Quick Actions Start Meeting" at bounding box center [171, 161] width 88 height 207
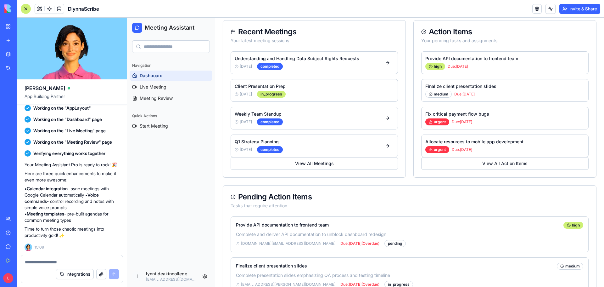
scroll to position [63, 0]
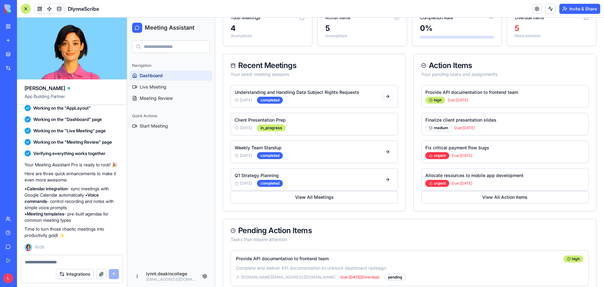
click at [384, 97] on button at bounding box center [387, 96] width 13 height 11
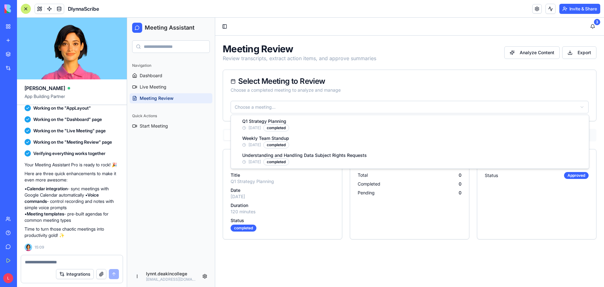
click at [343, 107] on html "Meeting Assistant Navigation Dashboard Live Meeting Meeting Review Quick Action…" at bounding box center [365, 152] width 477 height 269
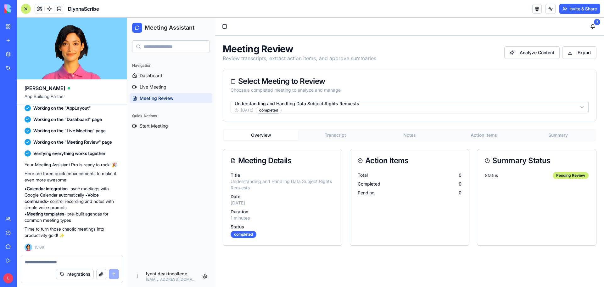
click at [557, 136] on button "Summary" at bounding box center [558, 135] width 74 height 10
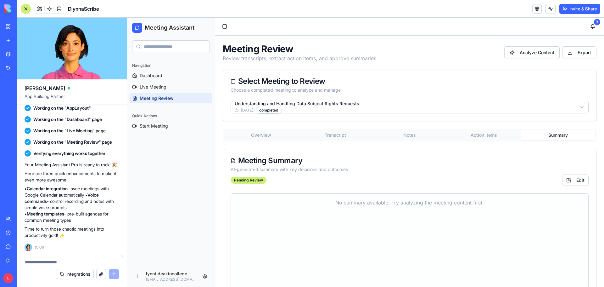
click at [477, 132] on button "Action Items" at bounding box center [484, 135] width 74 height 10
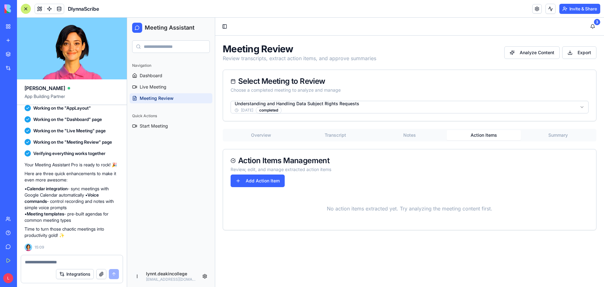
click at [407, 133] on button "Notes" at bounding box center [409, 135] width 74 height 10
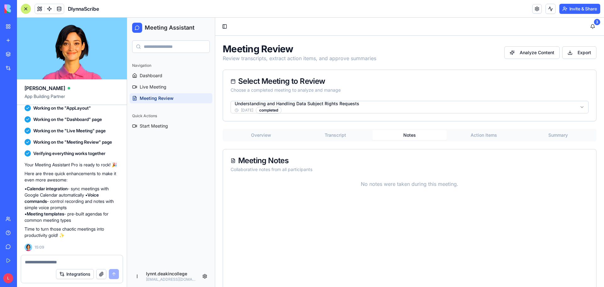
click at [335, 134] on button "Transcript" at bounding box center [335, 135] width 74 height 10
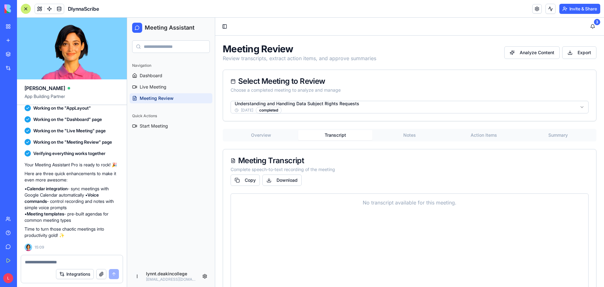
click at [490, 133] on button "Action Items" at bounding box center [484, 135] width 74 height 10
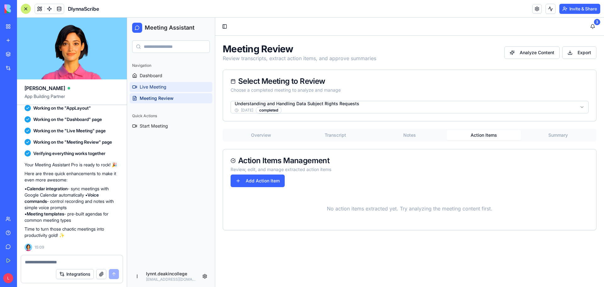
click at [173, 91] on link "Live Meeting" at bounding box center [171, 87] width 83 height 10
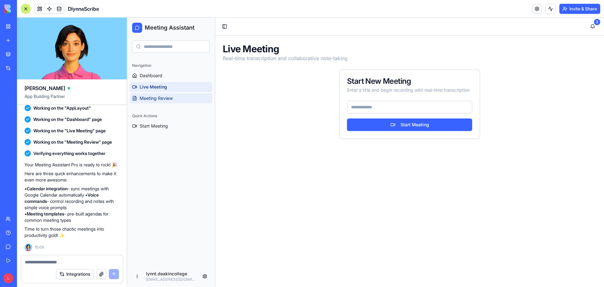
click at [168, 96] on span "Meeting Review" at bounding box center [156, 98] width 33 height 6
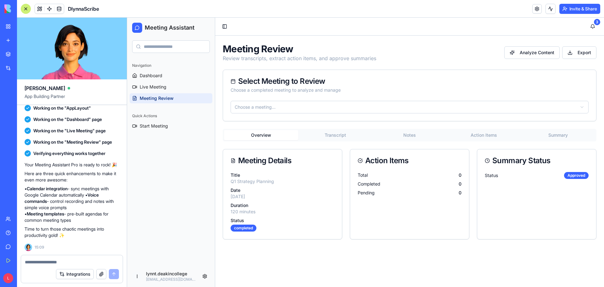
click at [414, 136] on button "Notes" at bounding box center [409, 135] width 74 height 10
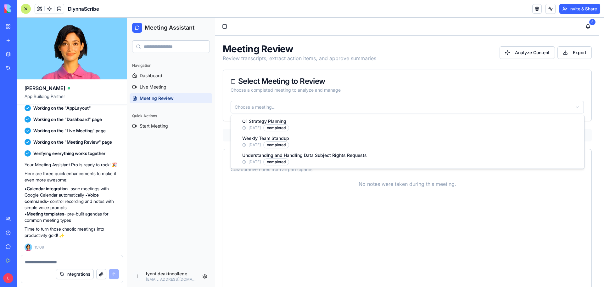
click at [336, 107] on html "Meeting Assistant Navigation Dashboard Live Meeting Meeting Review Quick Action…" at bounding box center [365, 167] width 477 height 299
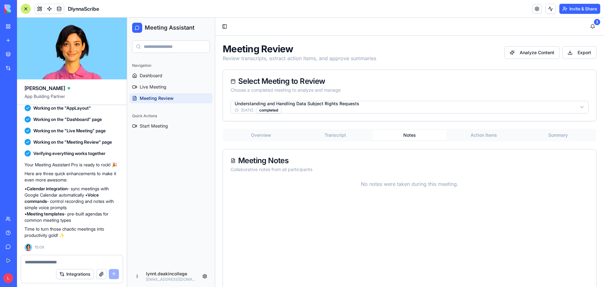
click at [301, 104] on html "Meeting Assistant Navigation Dashboard Live Meeting Meeting Review Quick Action…" at bounding box center [365, 167] width 477 height 299
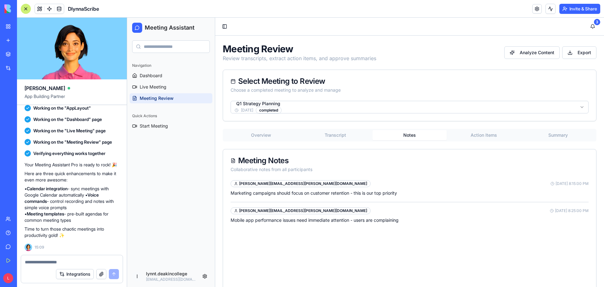
click at [408, 134] on button "Notes" at bounding box center [409, 135] width 74 height 10
click at [26, 8] on div at bounding box center [26, 9] width 10 height 10
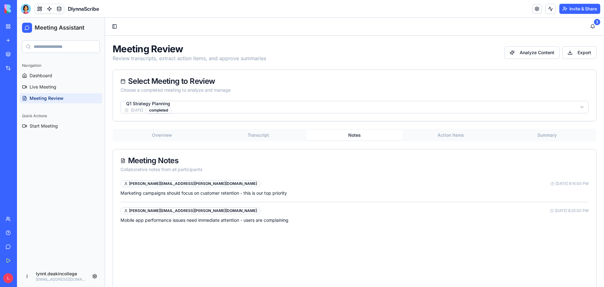
click at [255, 133] on button "Transcript" at bounding box center [258, 135] width 96 height 10
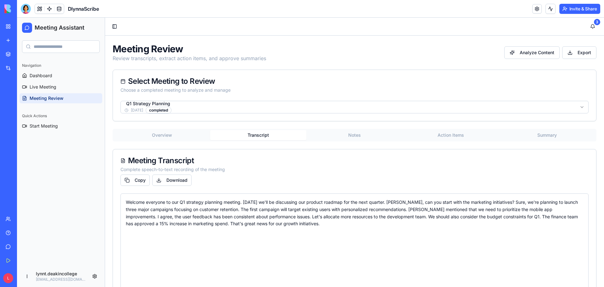
click at [354, 133] on button "Notes" at bounding box center [354, 135] width 96 height 10
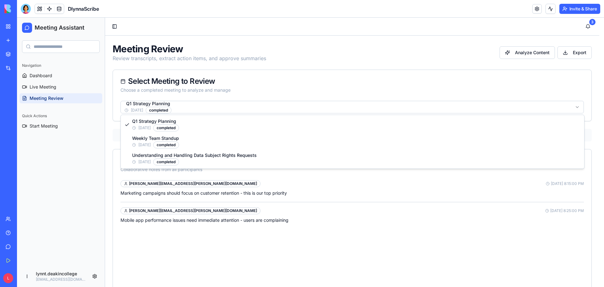
click at [166, 107] on html "Meeting Assistant Navigation Dashboard Live Meeting Meeting Review Quick Action…" at bounding box center [310, 167] width 587 height 299
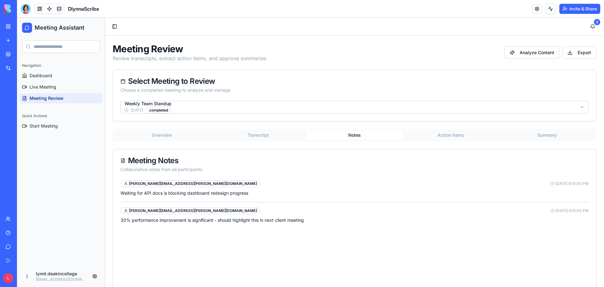
click at [349, 135] on button "Notes" at bounding box center [354, 135] width 96 height 10
click at [178, 106] on html "Meeting Assistant Navigation Dashboard Live Meeting Meeting Review Quick Action…" at bounding box center [310, 167] width 587 height 299
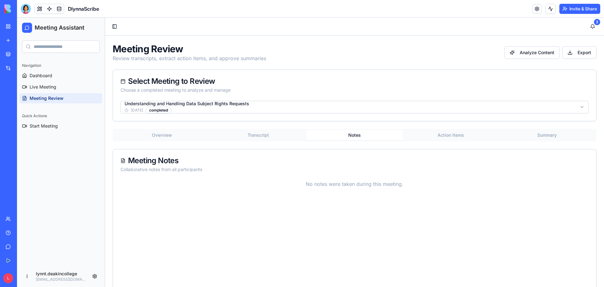
click at [362, 135] on button "Notes" at bounding box center [354, 135] width 96 height 10
click at [456, 132] on button "Action Items" at bounding box center [451, 135] width 96 height 10
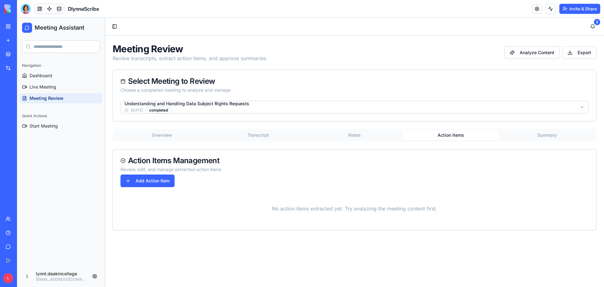
click at [109, 242] on main "Toggle Sidebar 3 Meeting Review Review transcripts, extract action items, and a…" at bounding box center [354, 152] width 499 height 269
